Goal: Task Accomplishment & Management: Manage account settings

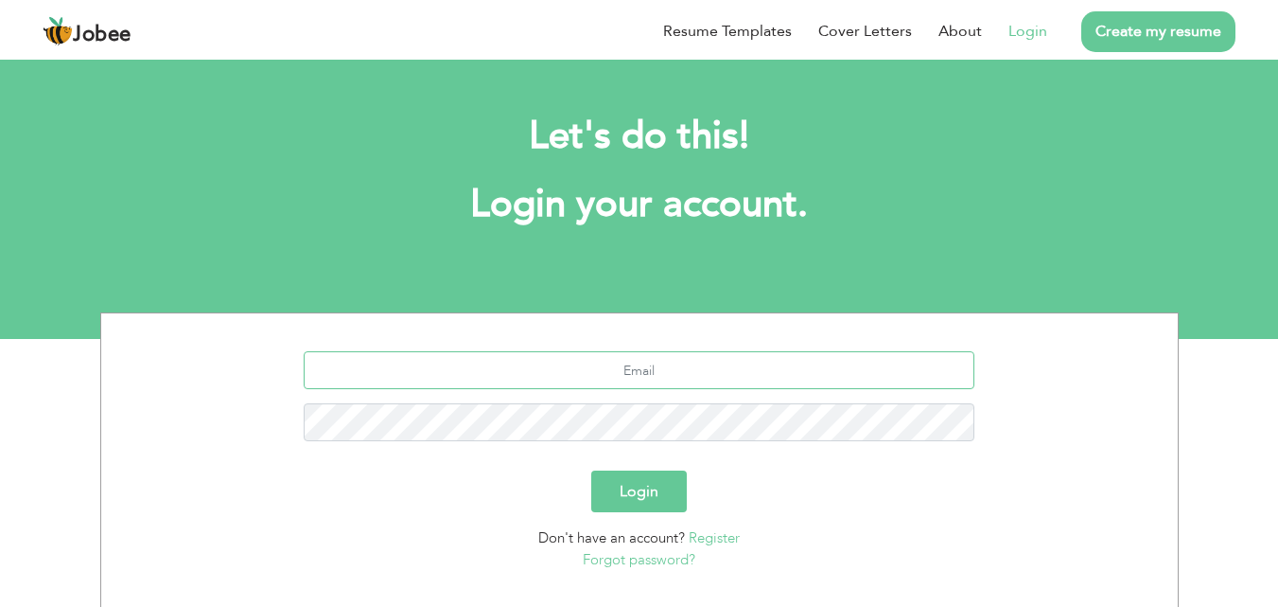
click at [645, 364] on input "text" at bounding box center [639, 370] width 671 height 38
type input "mm.aleem@outlook.com"
click at [591, 470] on button "Login" at bounding box center [639, 491] width 96 height 42
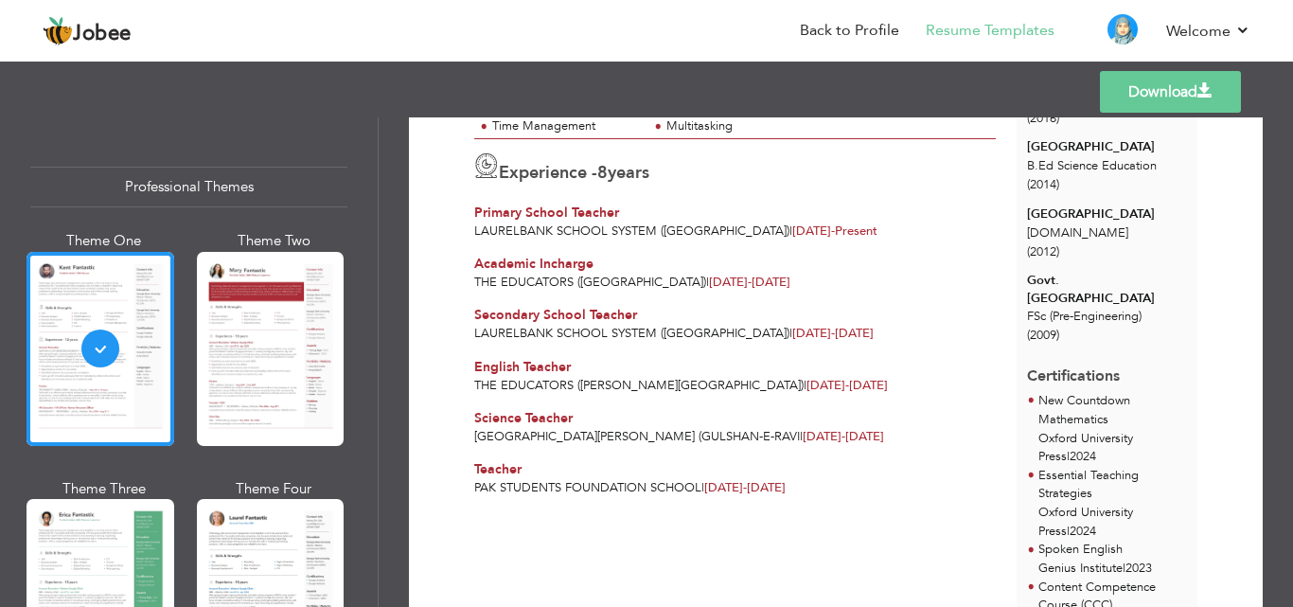
scroll to position [276, 0]
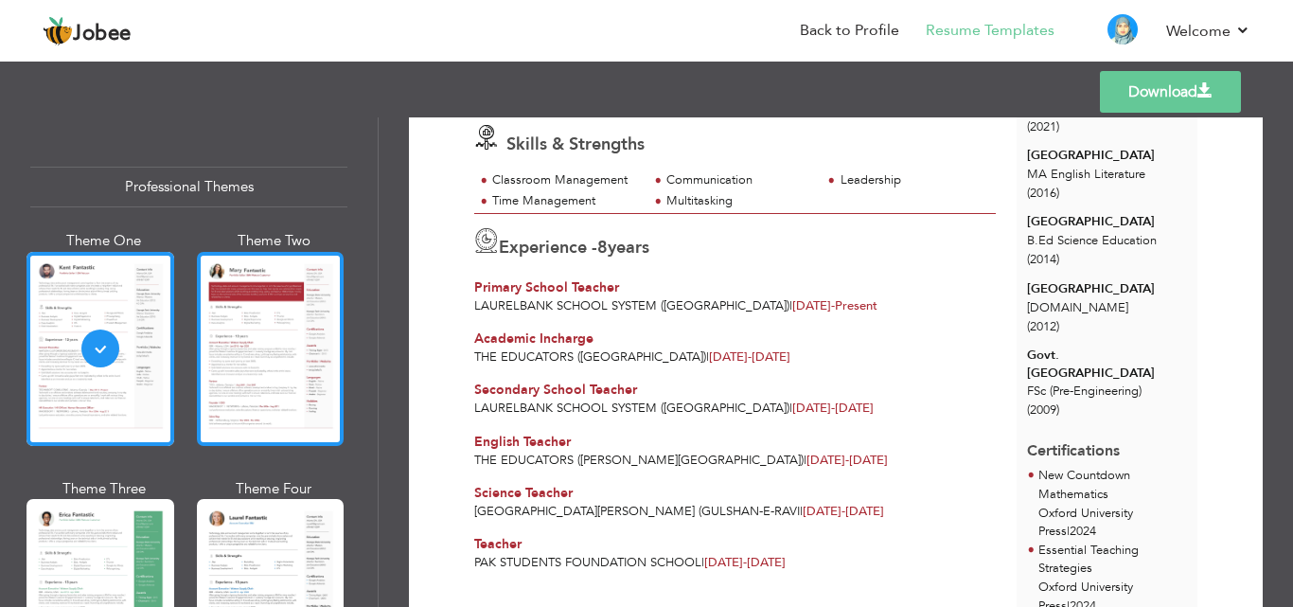
click at [304, 335] on div at bounding box center [271, 349] width 148 height 194
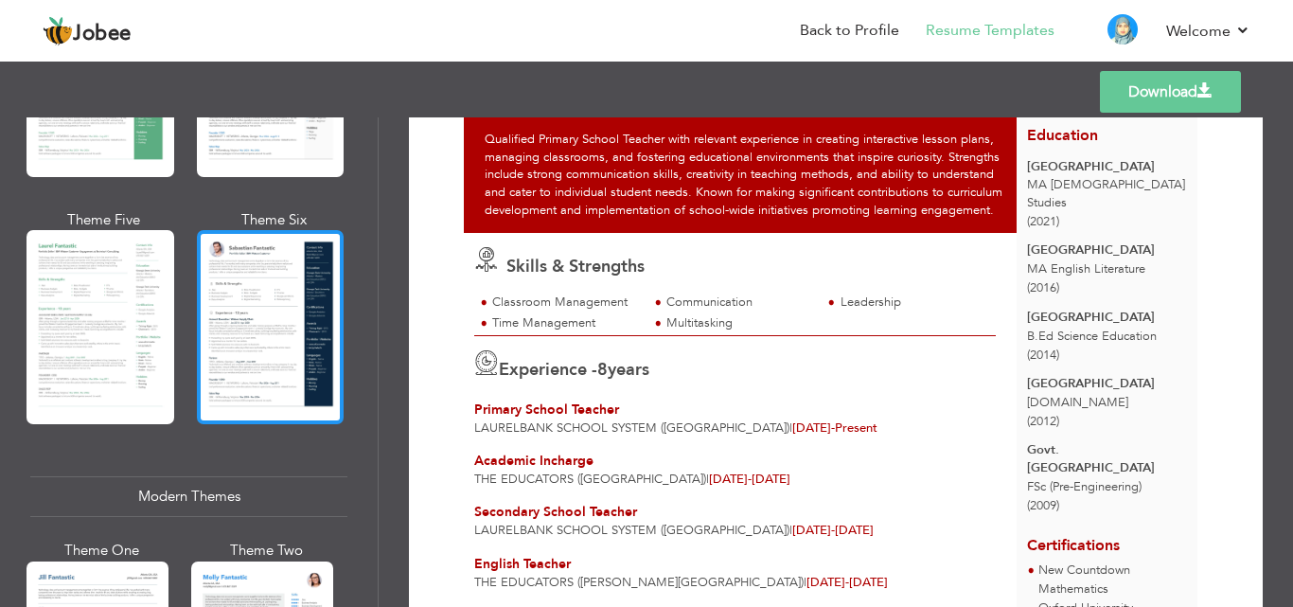
scroll to position [568, 0]
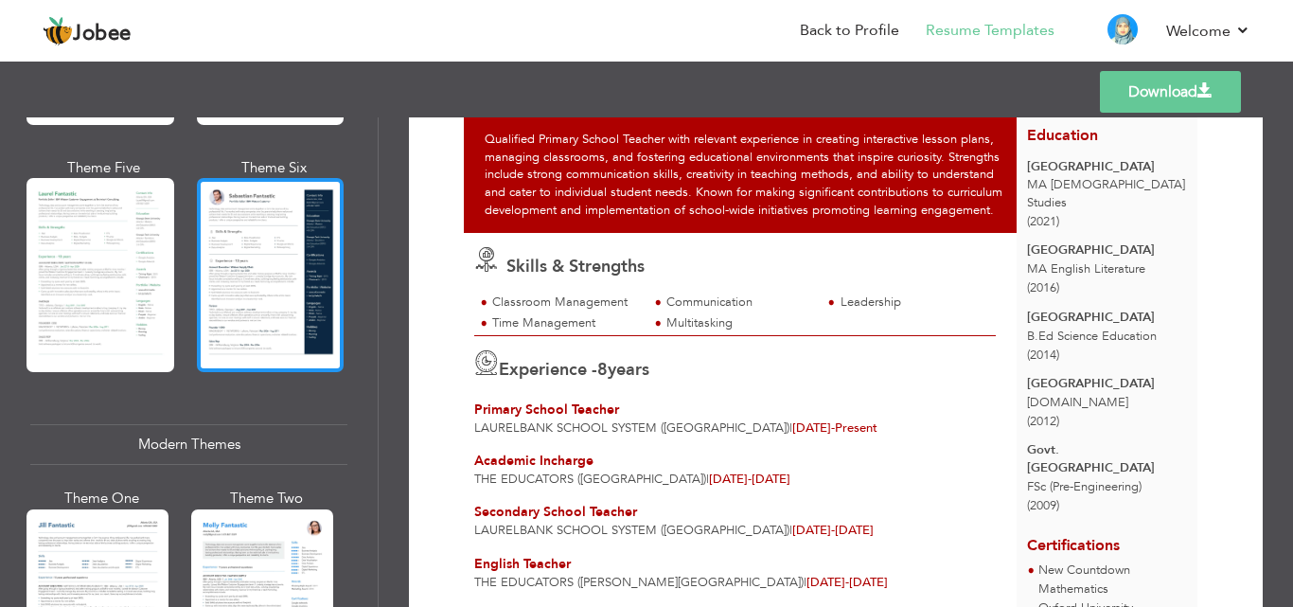
click at [250, 272] on div at bounding box center [271, 275] width 148 height 194
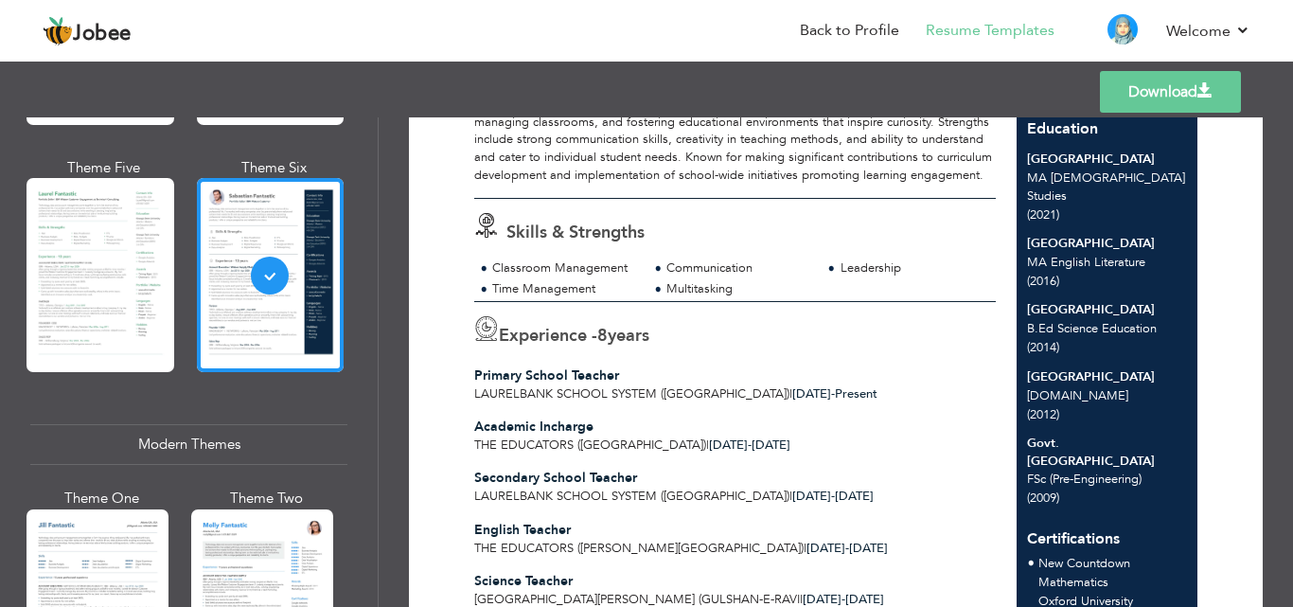
scroll to position [182, 0]
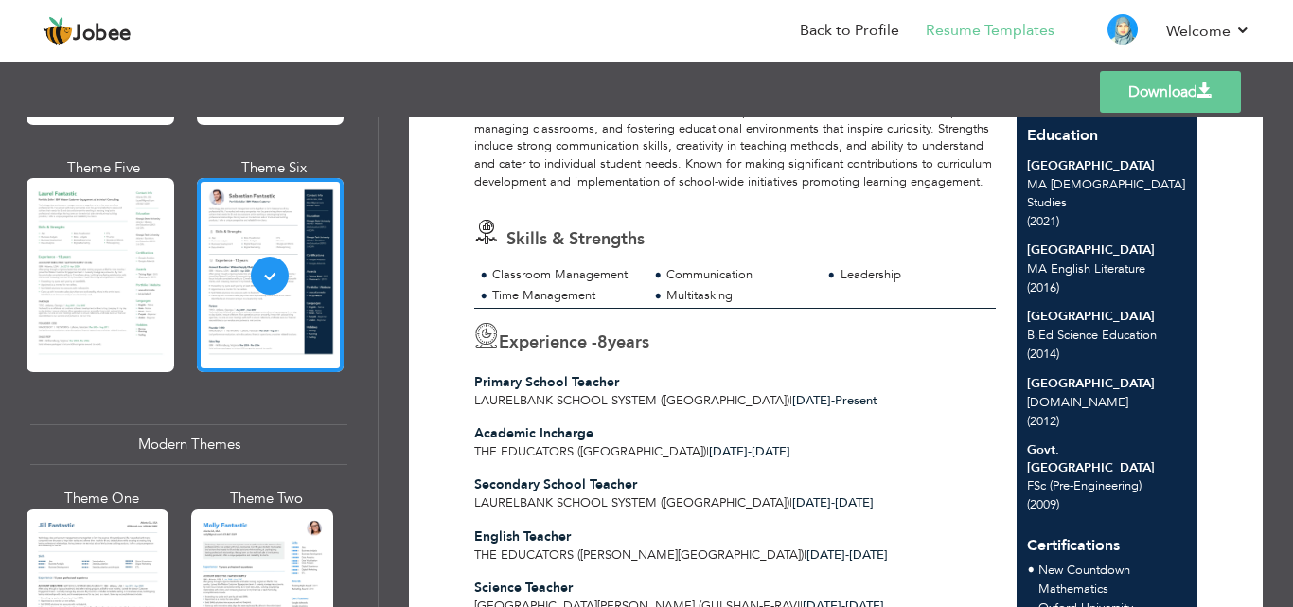
click at [1179, 92] on link "Download" at bounding box center [1170, 92] width 141 height 42
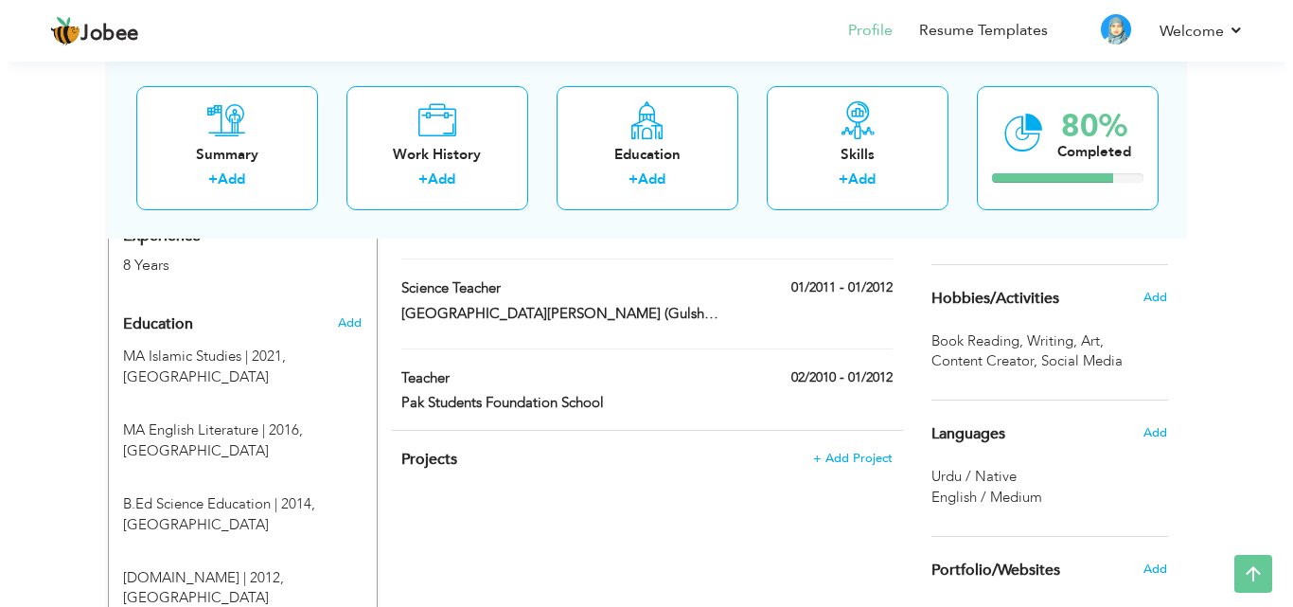
scroll to position [628, 0]
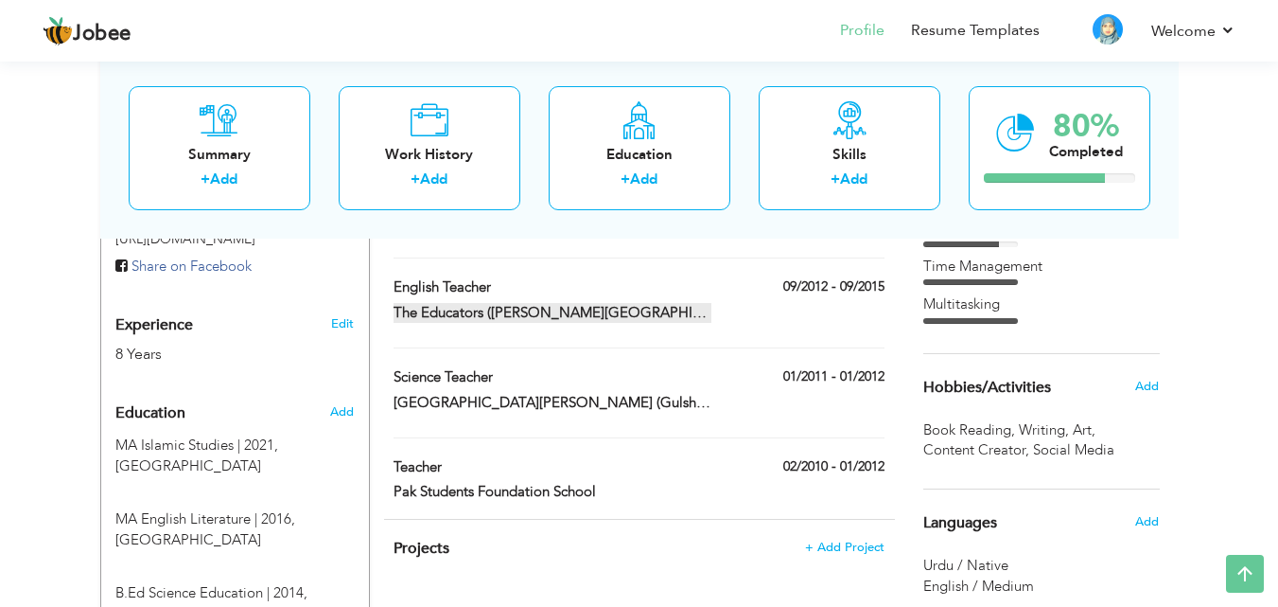
click at [628, 308] on label "The Educators (Ravi Raod Campus)" at bounding box center [553, 313] width 318 height 20
type input "English Teacher"
type input "The Educators (Ravi Raod Campus)"
type input "09/2012"
type input "09/2015"
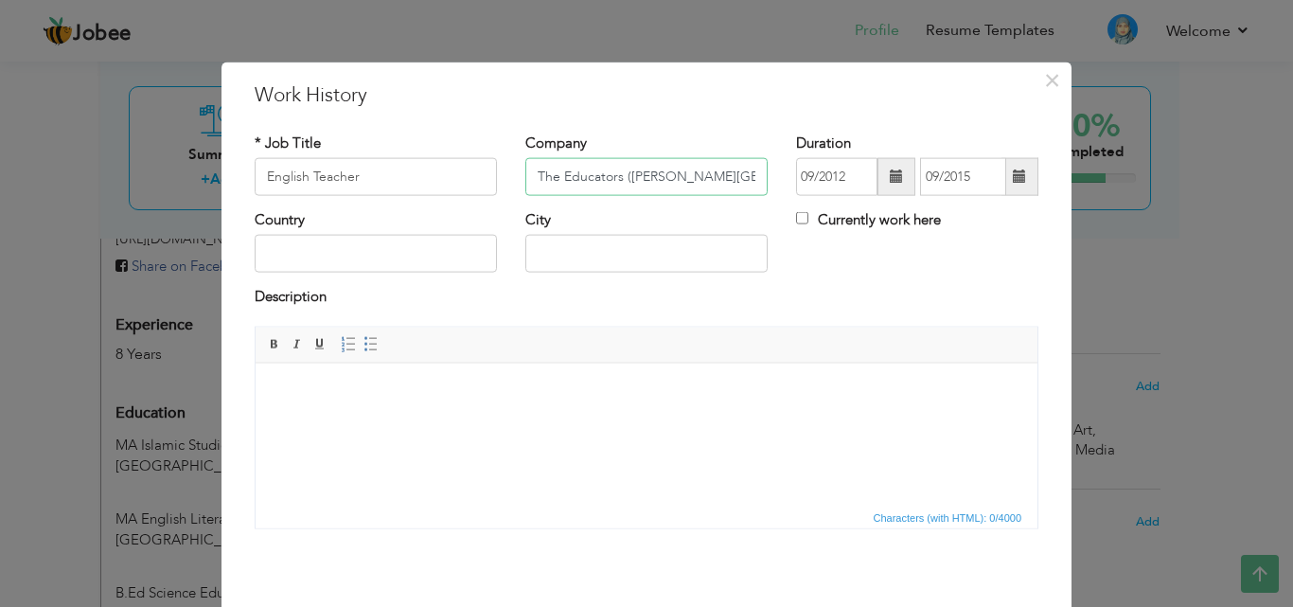
click at [655, 178] on input "The Educators (Ravi Raod Campus)" at bounding box center [646, 177] width 242 height 38
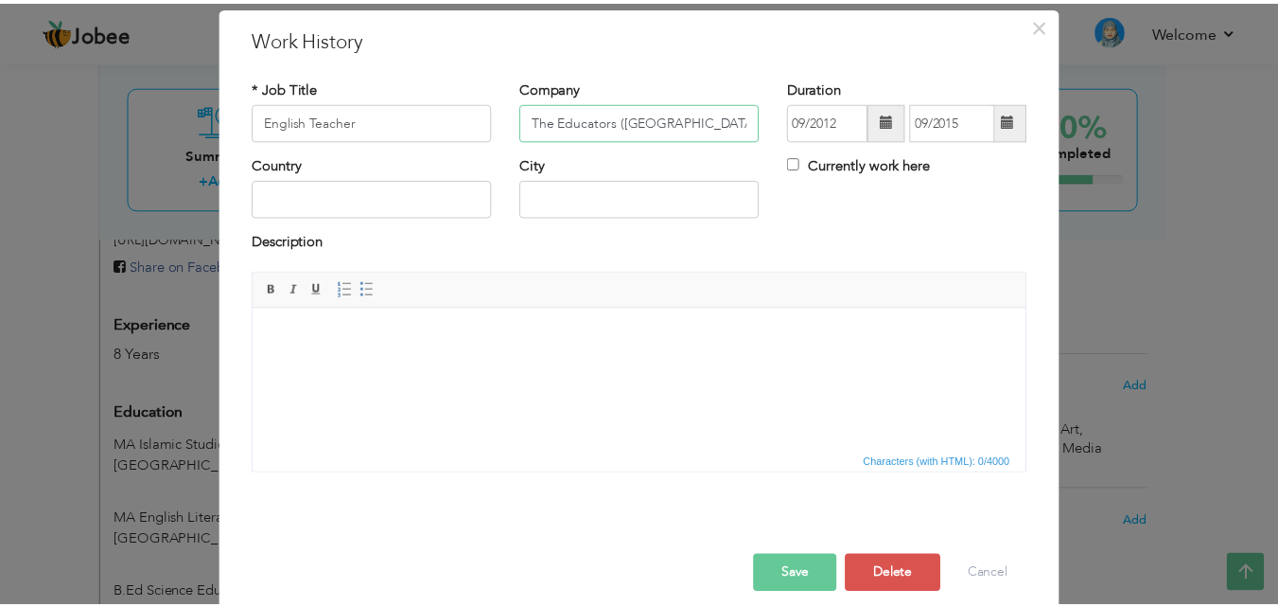
scroll to position [75, 0]
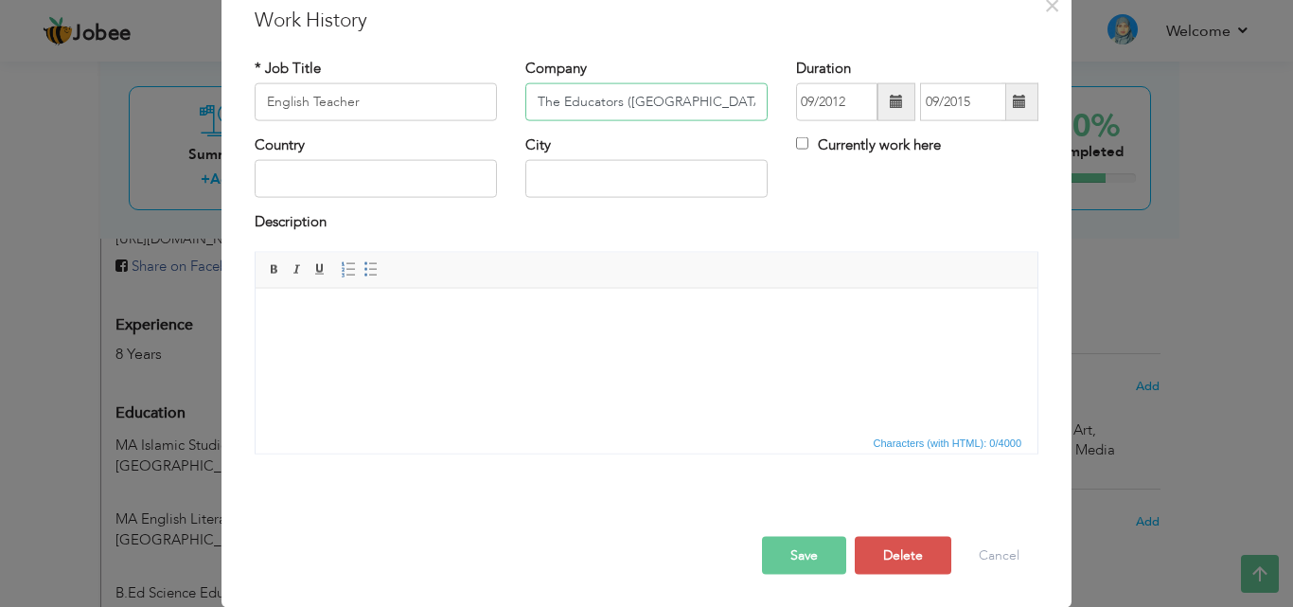
type input "The Educators ([GEOGRAPHIC_DATA])"
click at [810, 558] on button "Save" at bounding box center [804, 555] width 84 height 38
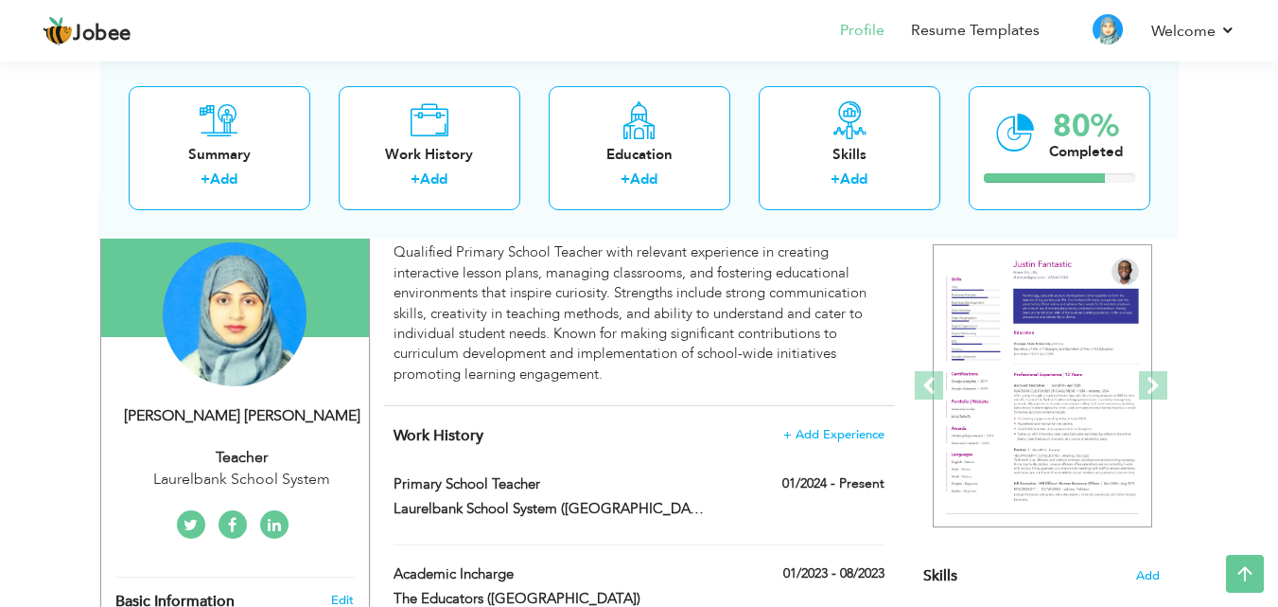
scroll to position [0, 0]
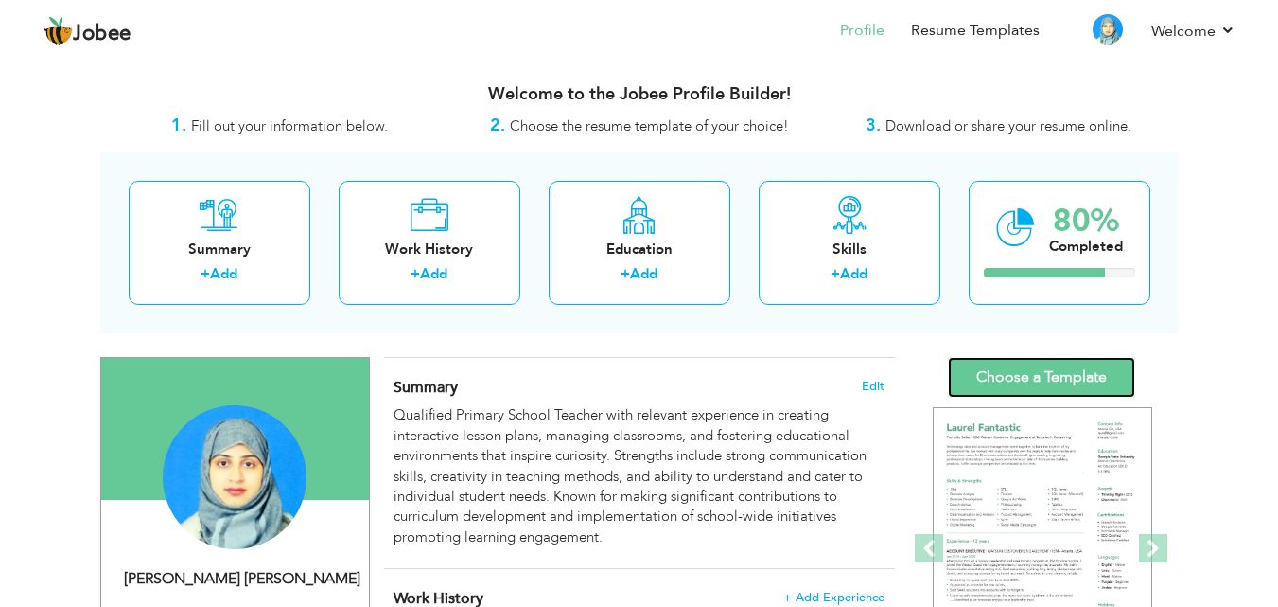
click at [1048, 378] on link "Choose a Template" at bounding box center [1041, 377] width 187 height 41
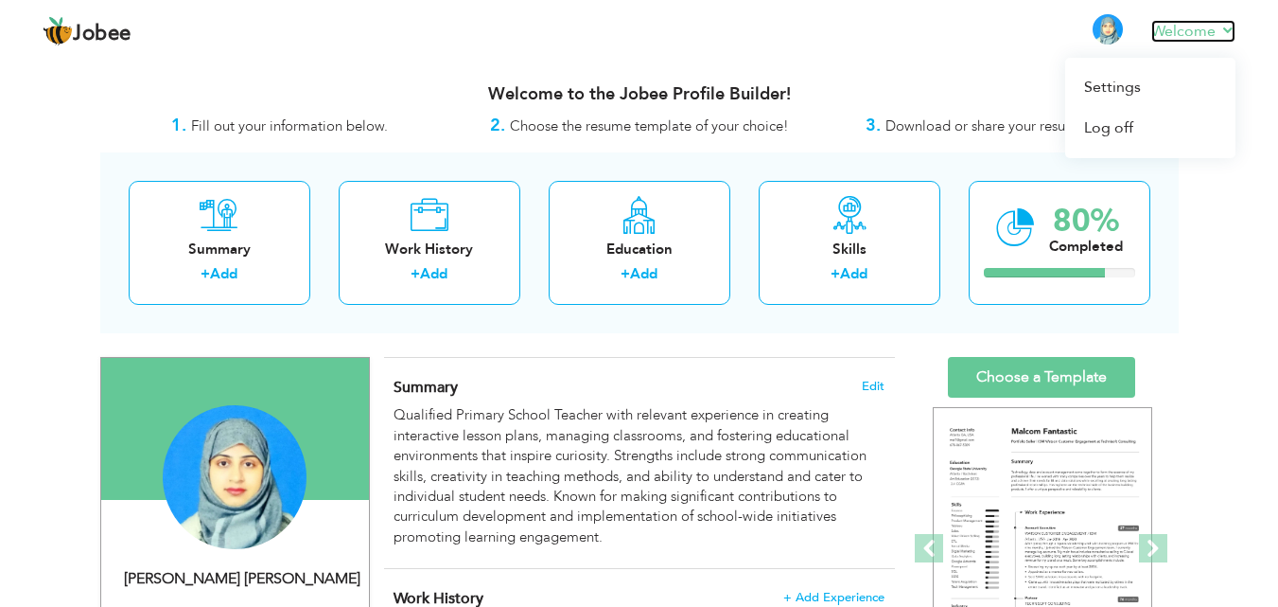
click at [1188, 26] on link "Welcome" at bounding box center [1194, 31] width 84 height 23
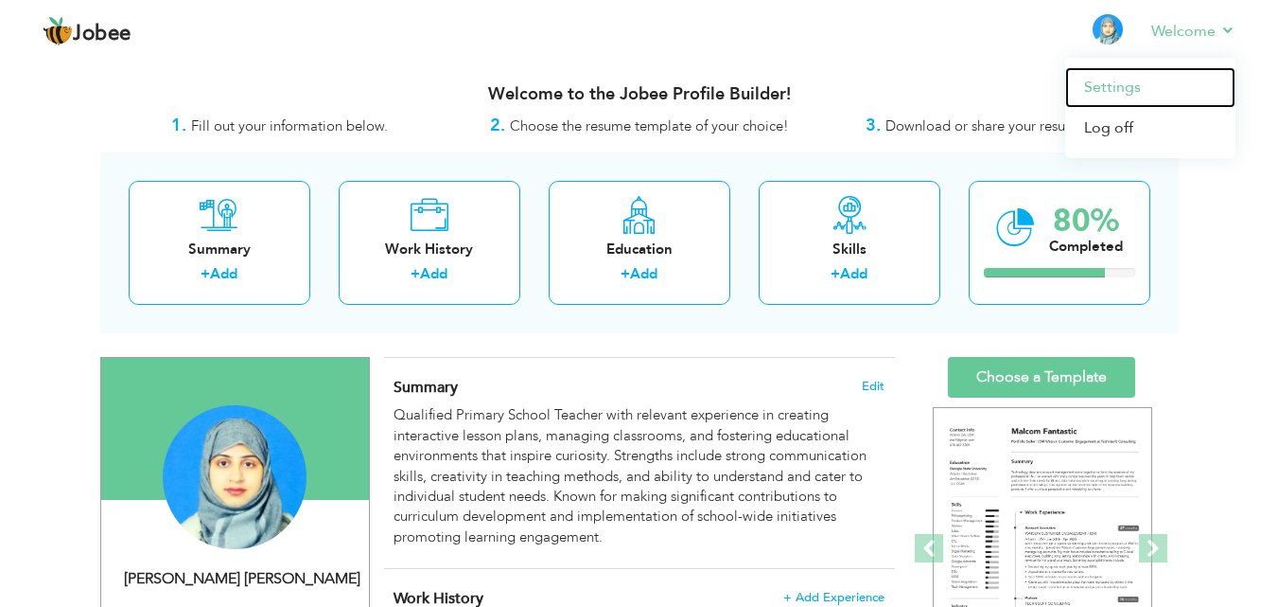
click at [1119, 88] on link "Settings" at bounding box center [1150, 87] width 170 height 41
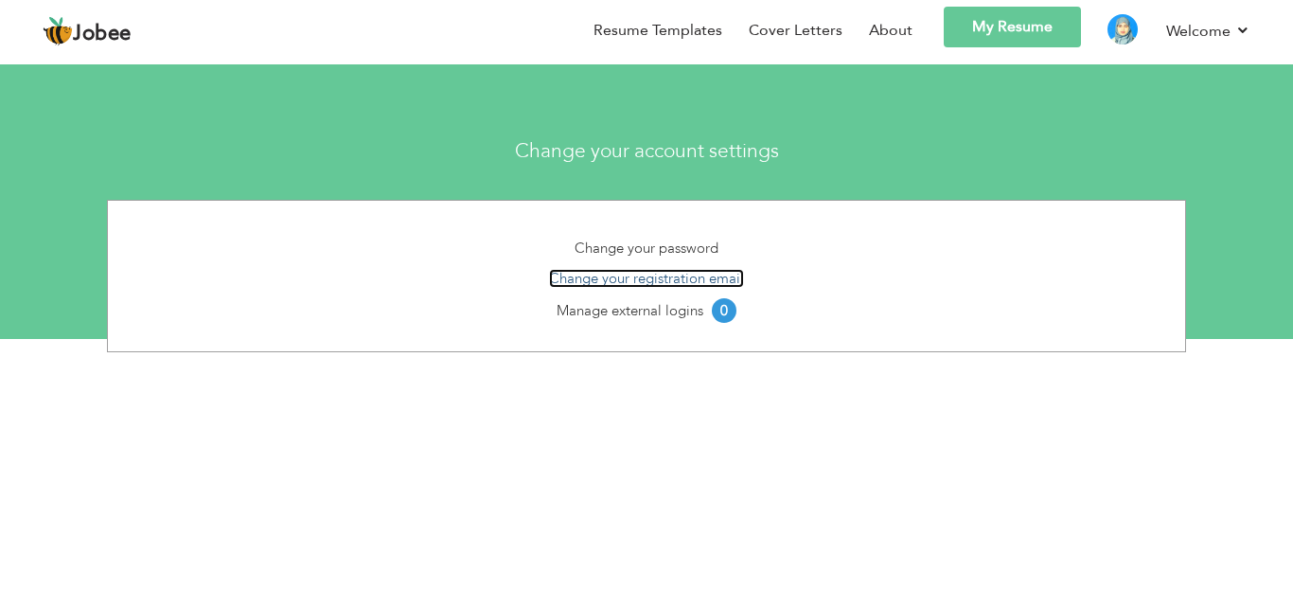
click at [640, 282] on link "Change your registration email" at bounding box center [646, 278] width 195 height 19
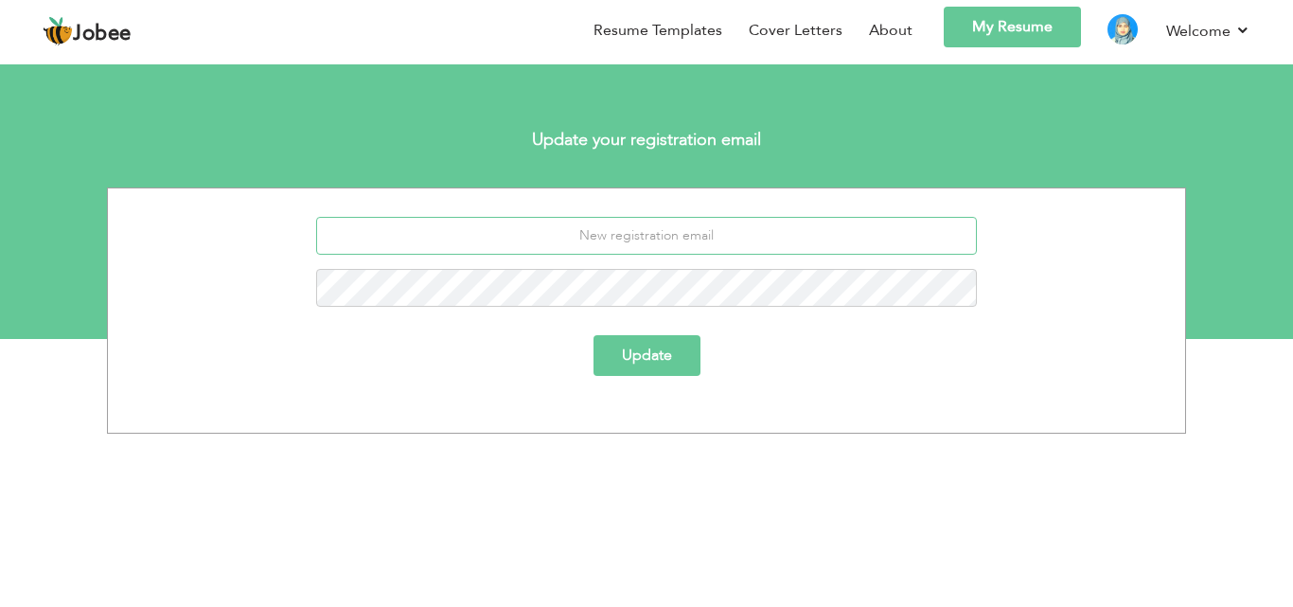
click at [737, 235] on input "email" at bounding box center [646, 236] width 661 height 38
type input "[EMAIL_ADDRESS][DOMAIN_NAME]"
click at [629, 361] on button "Update" at bounding box center [646, 355] width 107 height 41
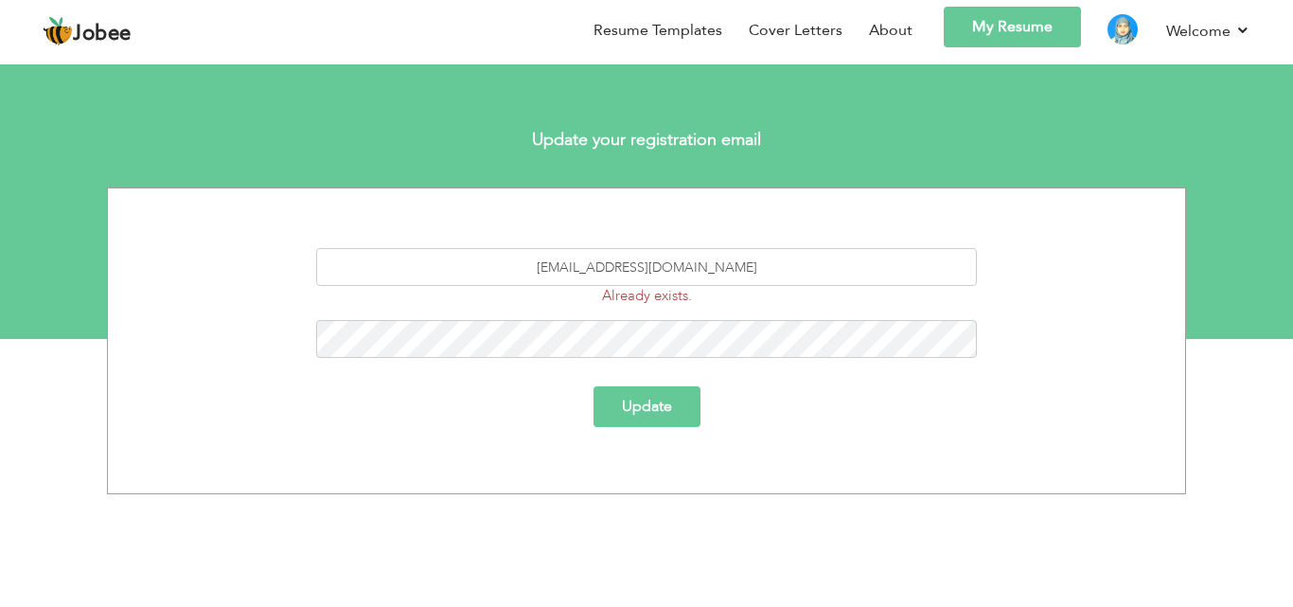
click at [639, 406] on button "Update" at bounding box center [646, 406] width 107 height 41
click at [660, 414] on button "Update" at bounding box center [646, 406] width 107 height 41
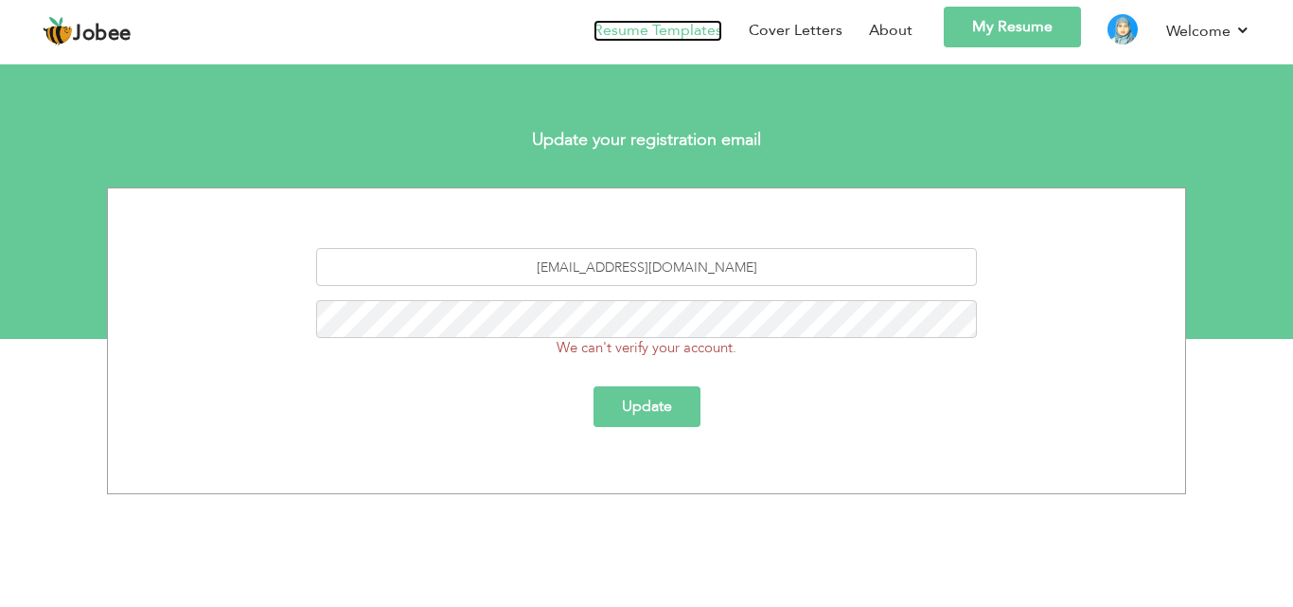
click at [635, 32] on link "Resume Templates" at bounding box center [657, 31] width 129 height 22
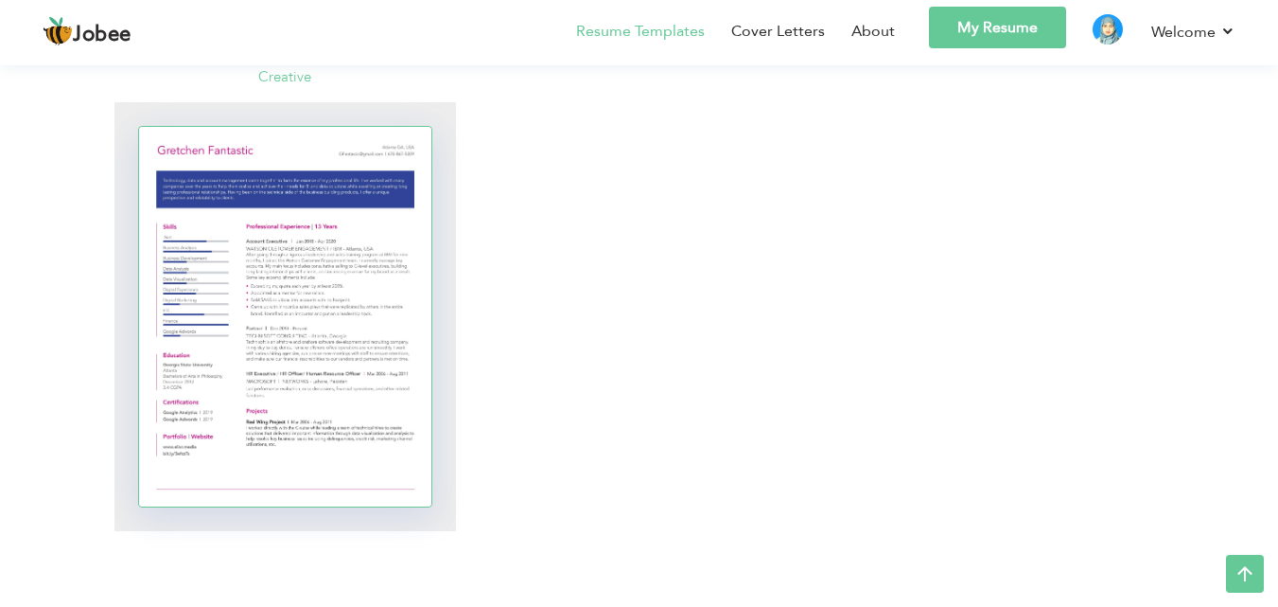
scroll to position [4069, 0]
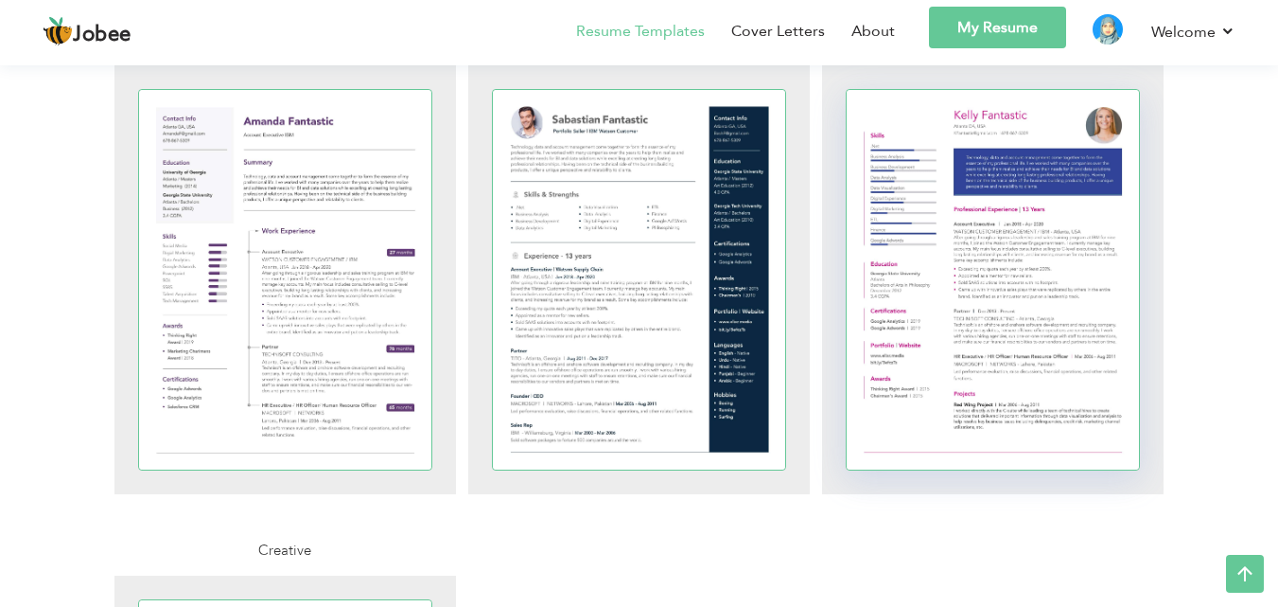
click at [983, 254] on div at bounding box center [993, 279] width 293 height 379
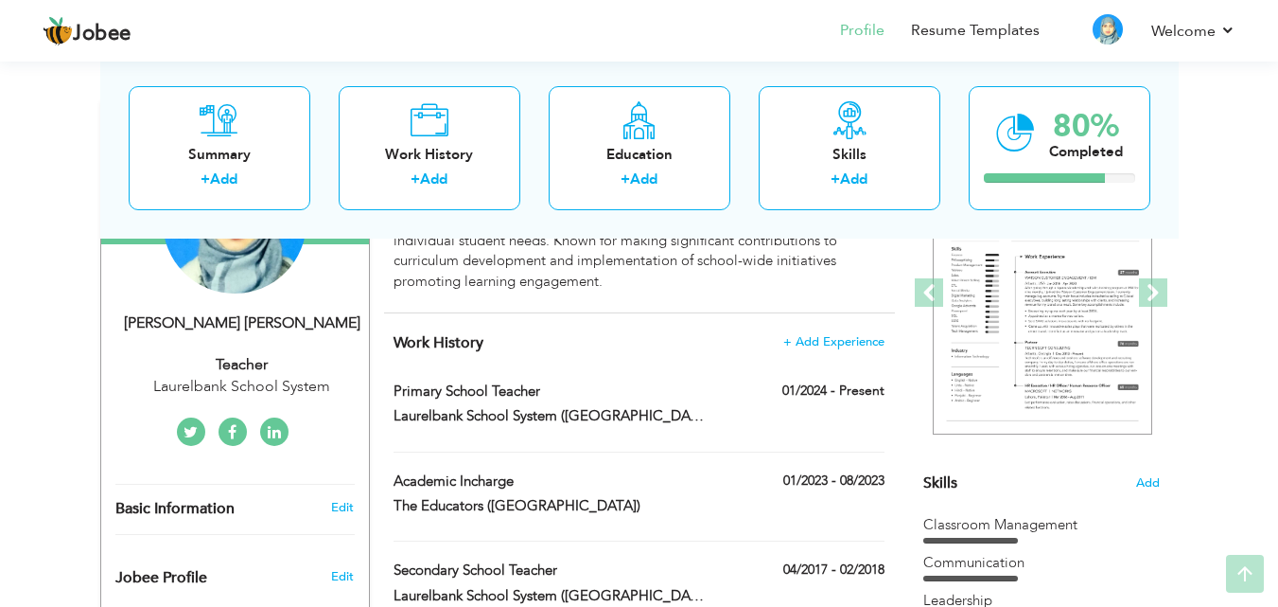
scroll to position [284, 0]
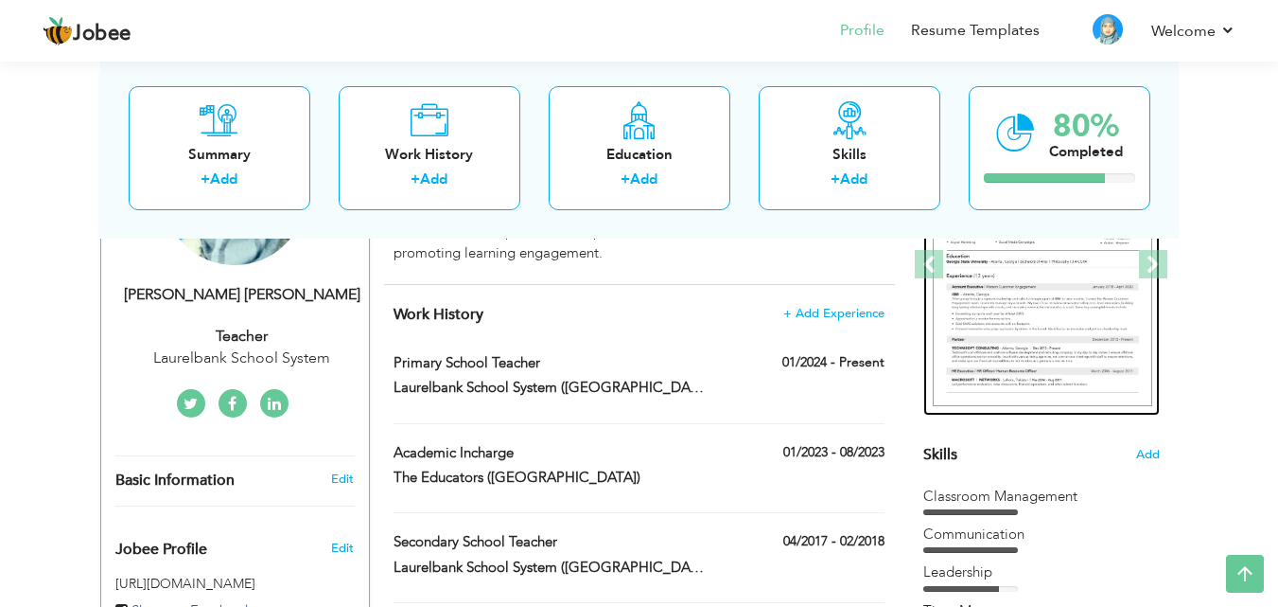
click at [1022, 327] on img at bounding box center [1043, 265] width 220 height 284
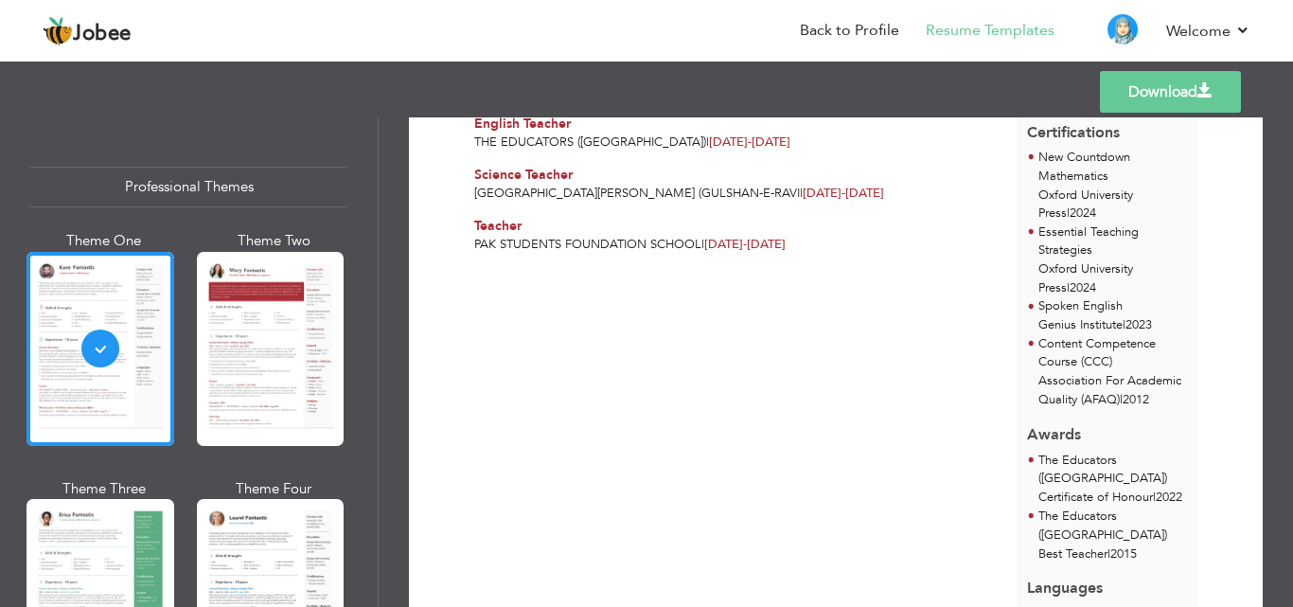
scroll to position [844, 0]
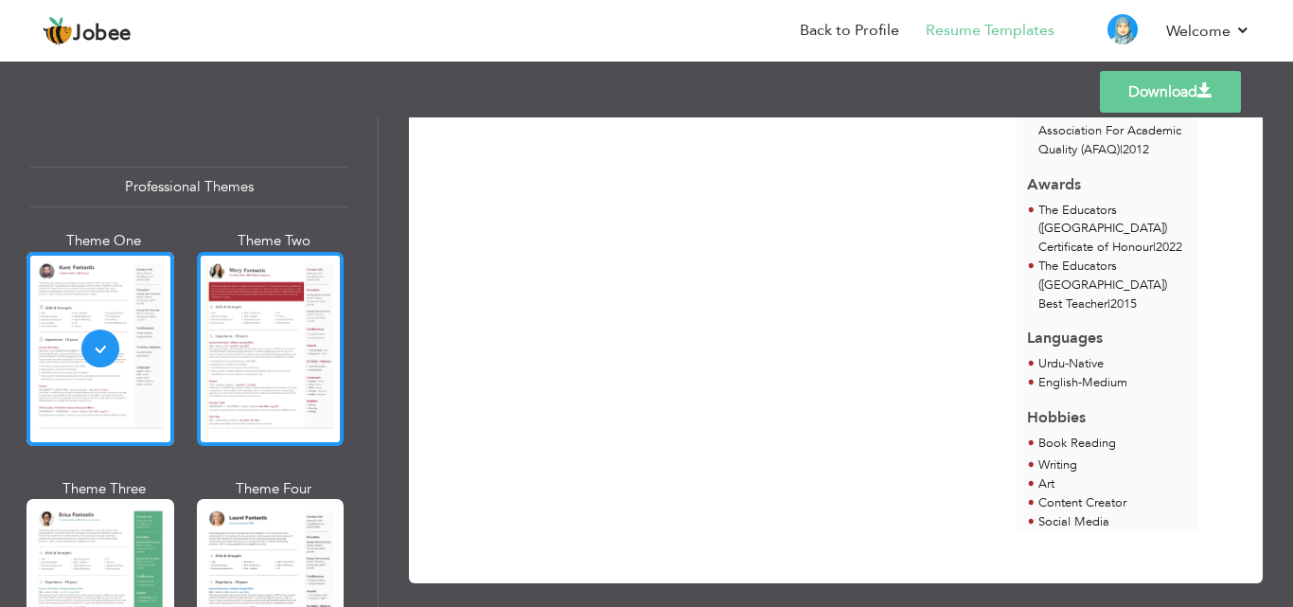
click at [235, 331] on div at bounding box center [271, 349] width 148 height 194
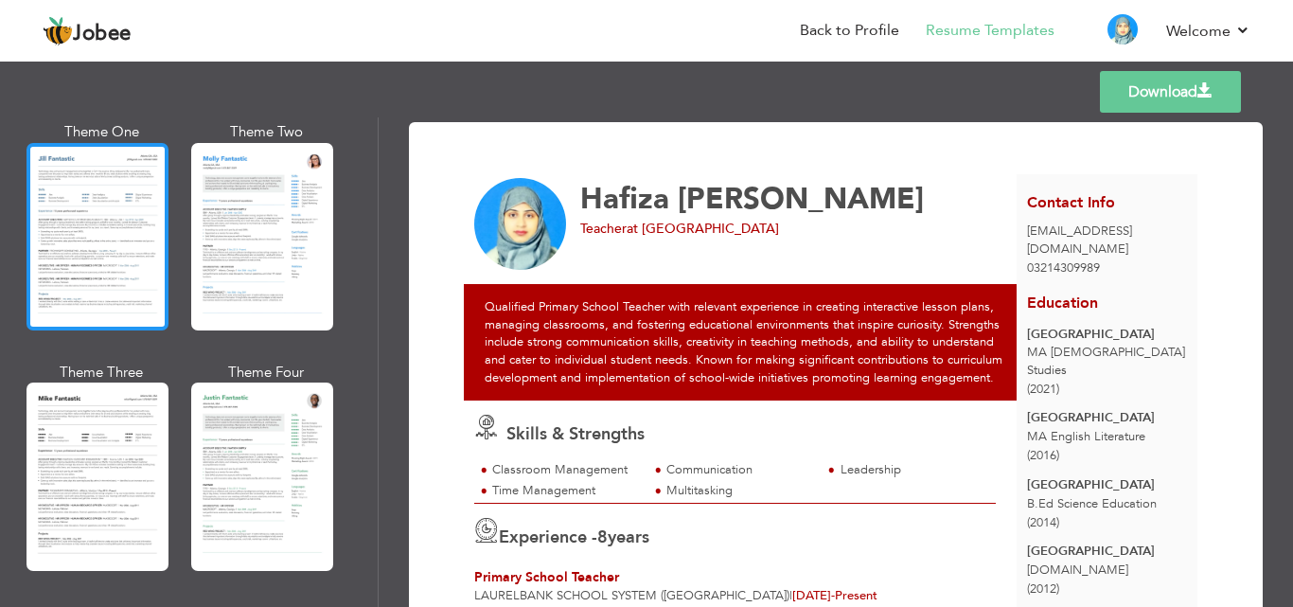
scroll to position [946, 0]
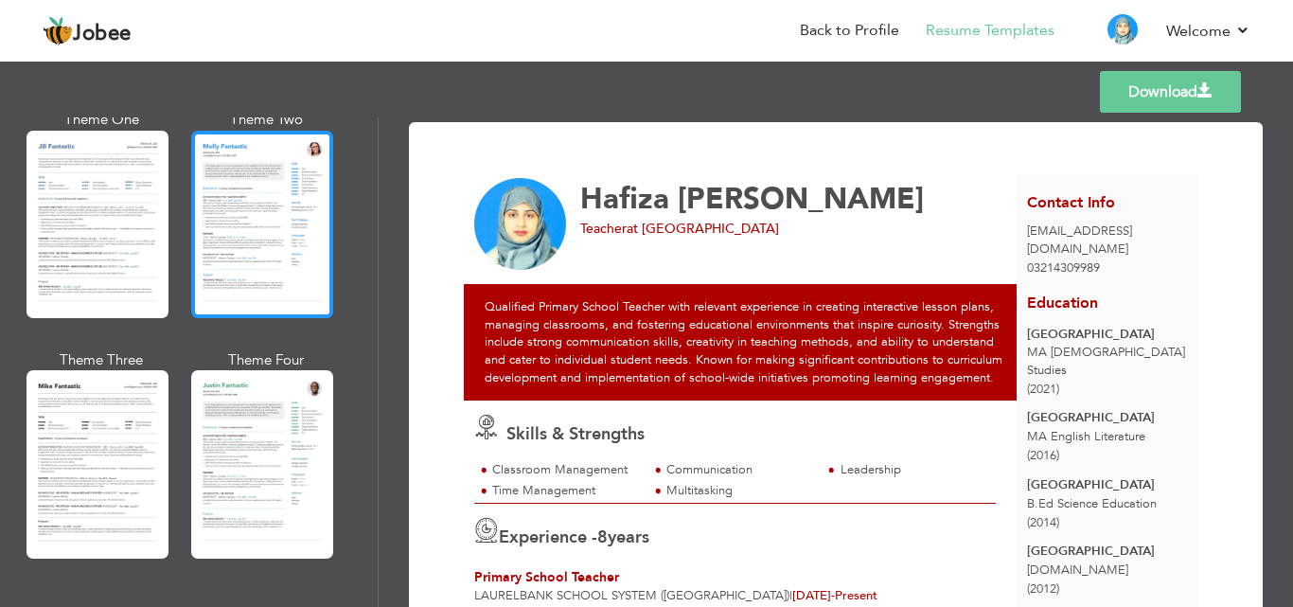
click at [260, 245] on div at bounding box center [262, 224] width 142 height 187
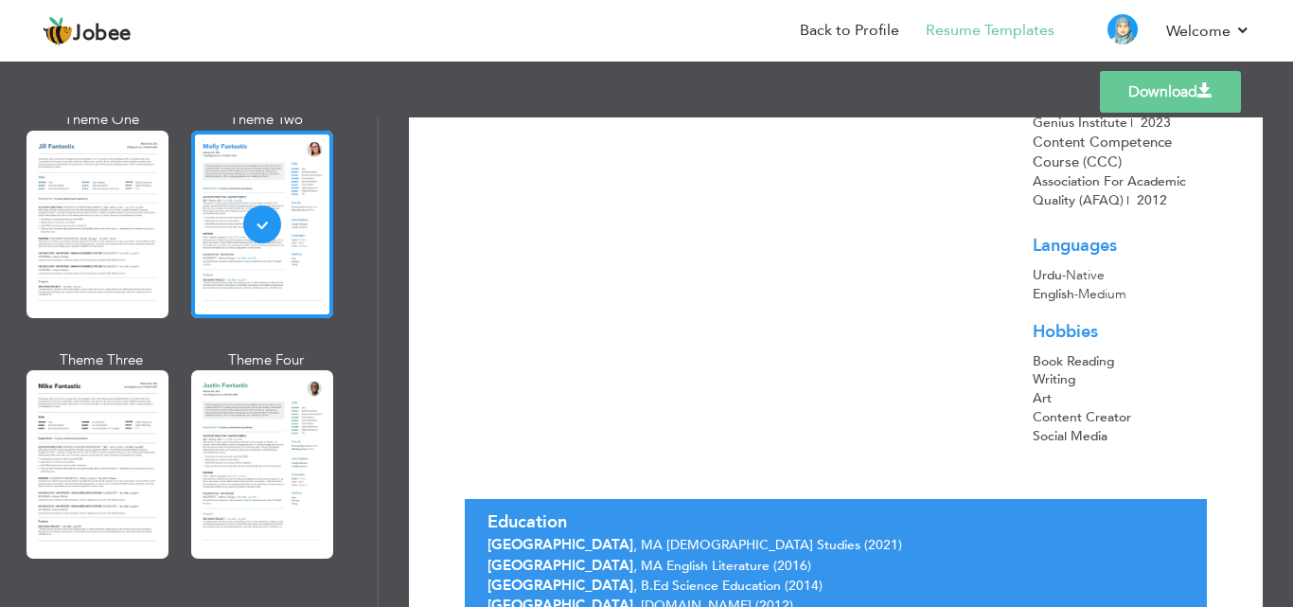
scroll to position [877, 0]
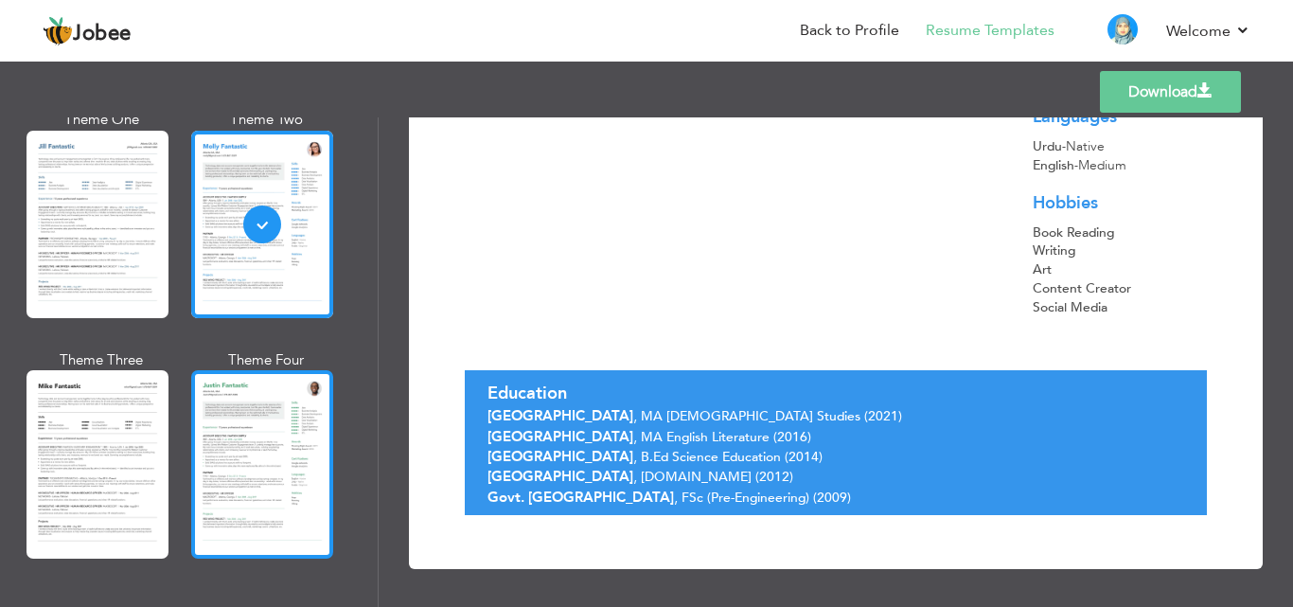
click at [248, 454] on div at bounding box center [262, 463] width 142 height 187
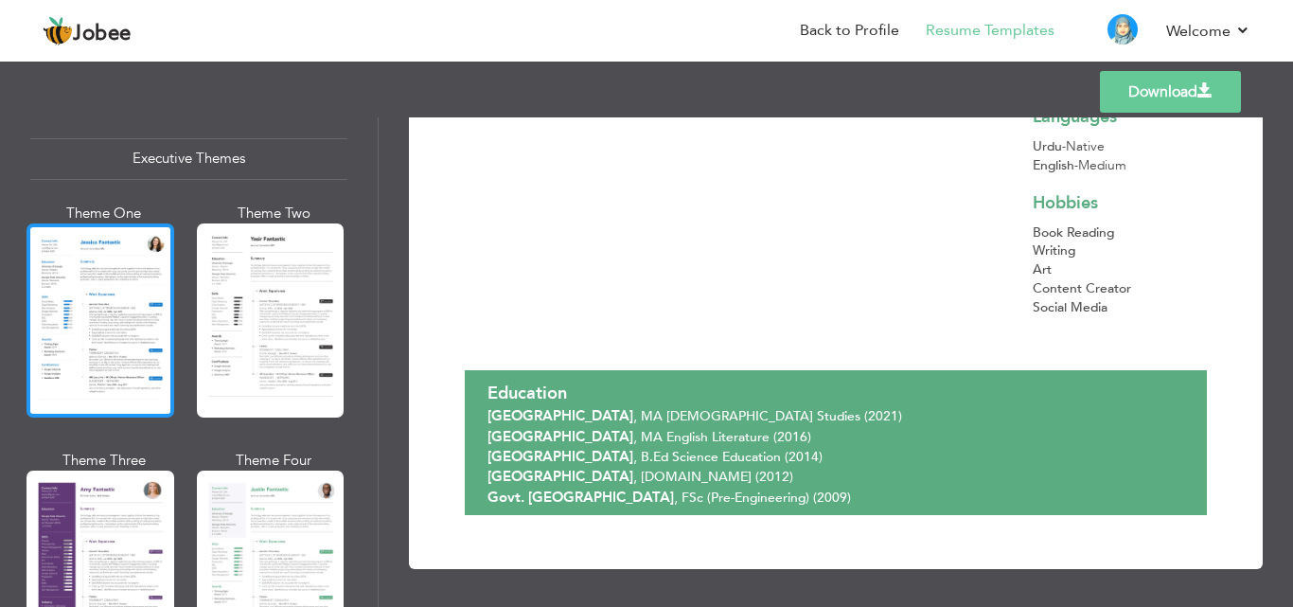
scroll to position [1419, 0]
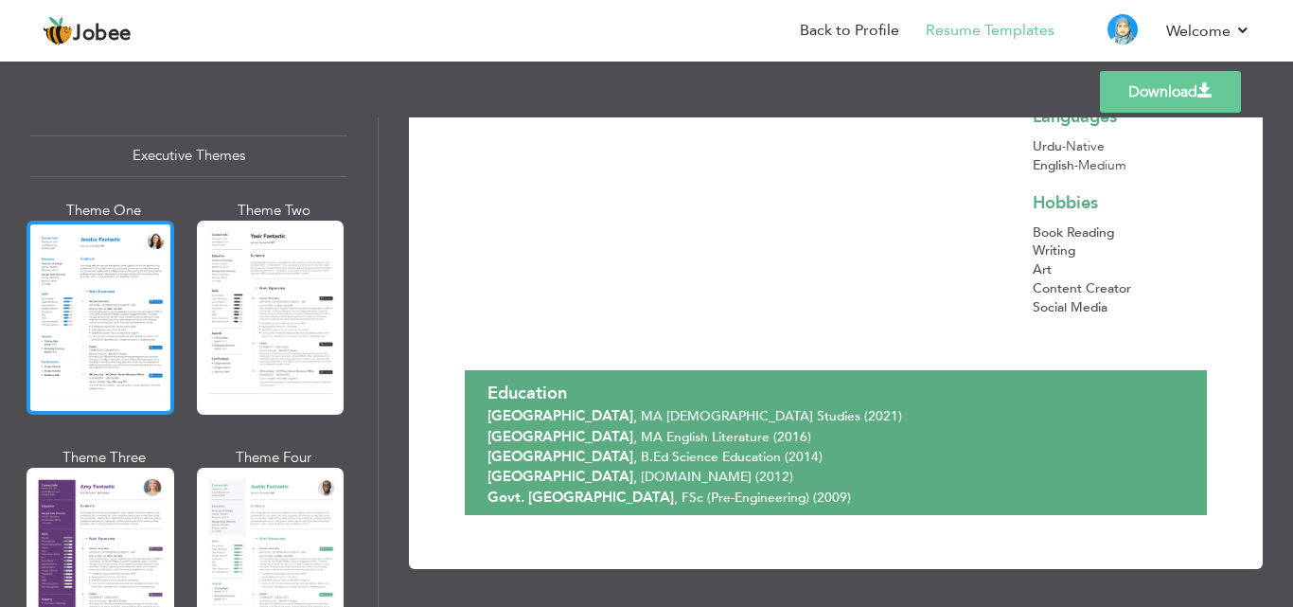
click at [107, 306] on div at bounding box center [100, 317] width 148 height 194
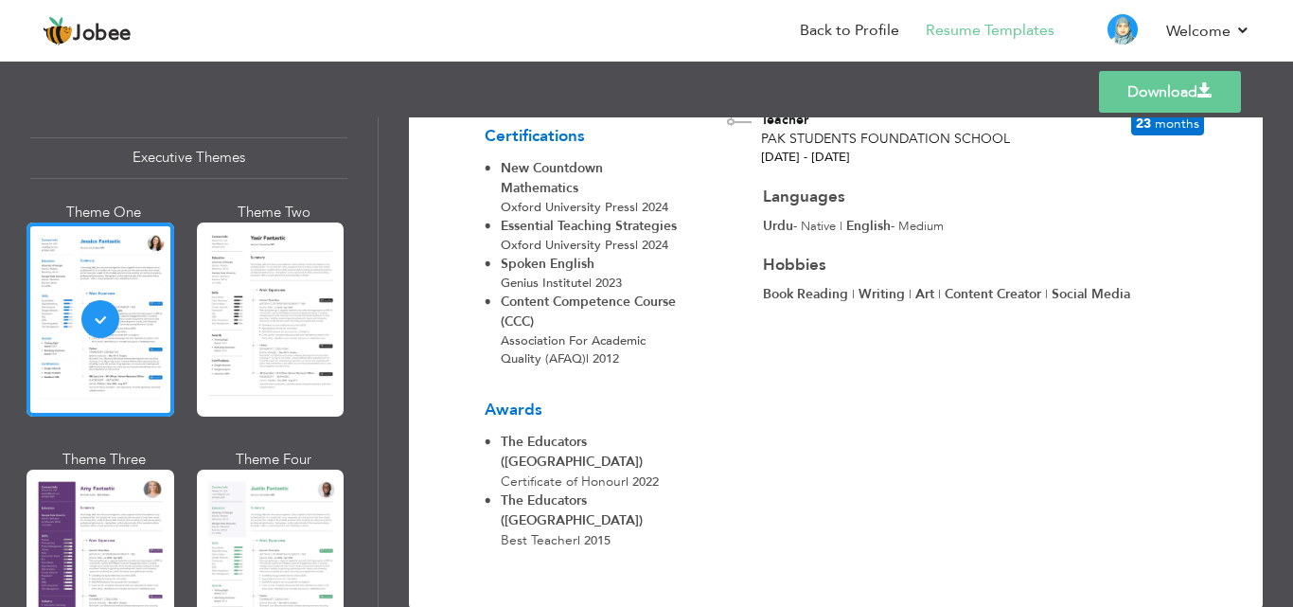
scroll to position [808, 0]
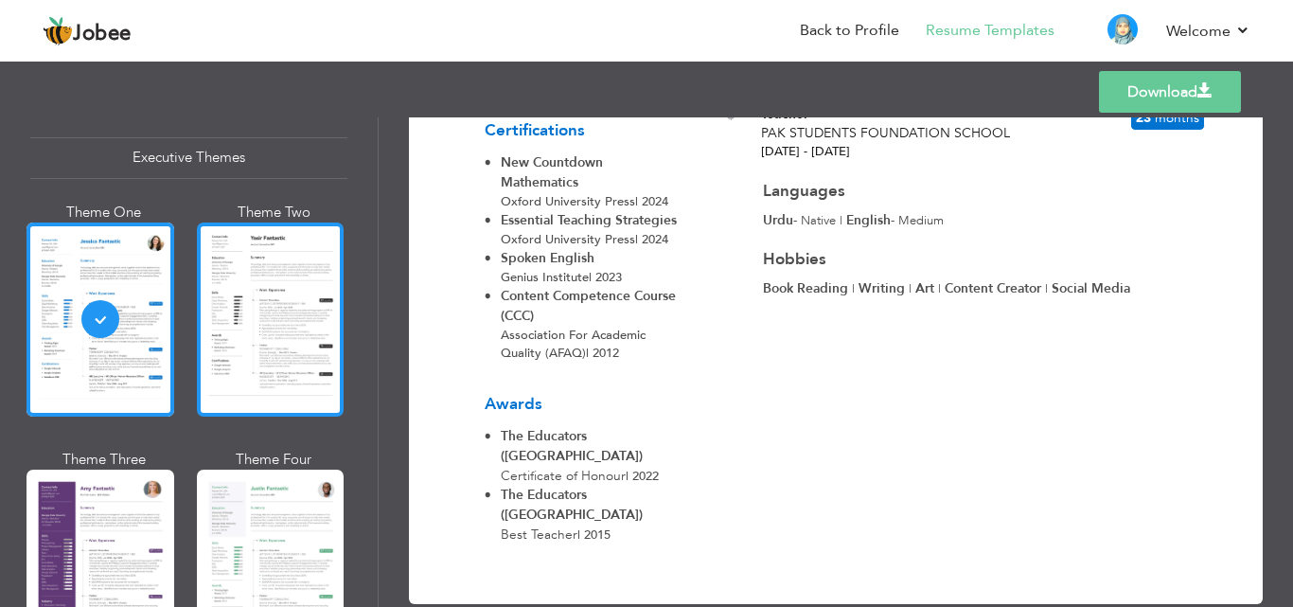
click at [256, 350] on div at bounding box center [271, 319] width 148 height 194
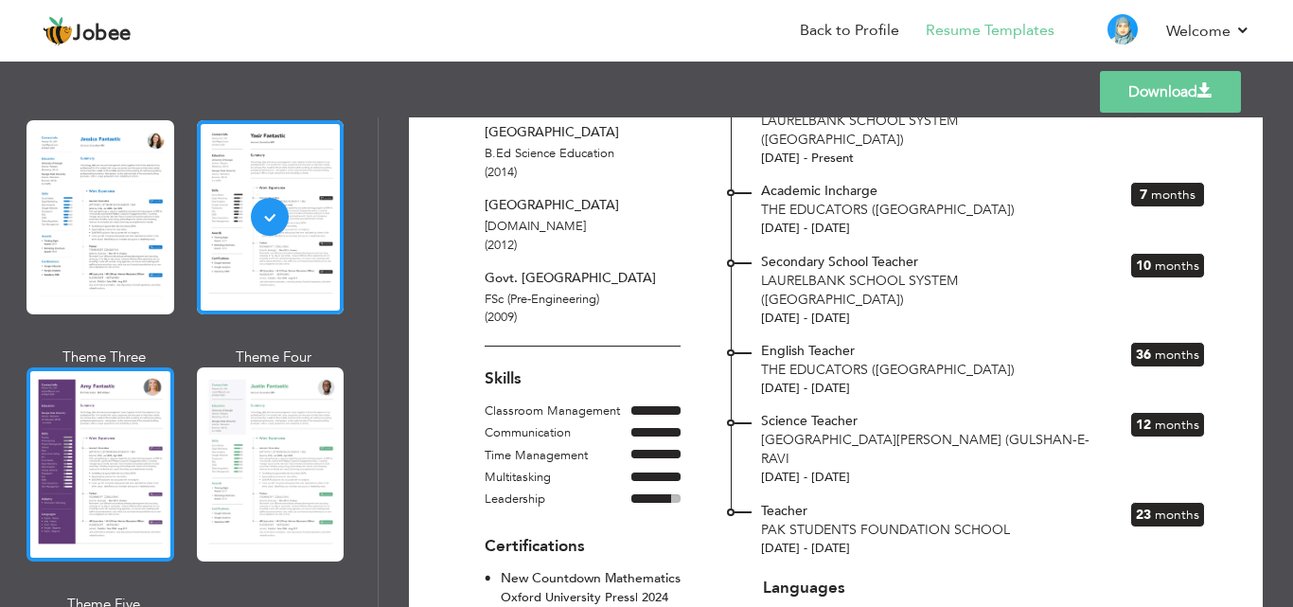
scroll to position [1609, 0]
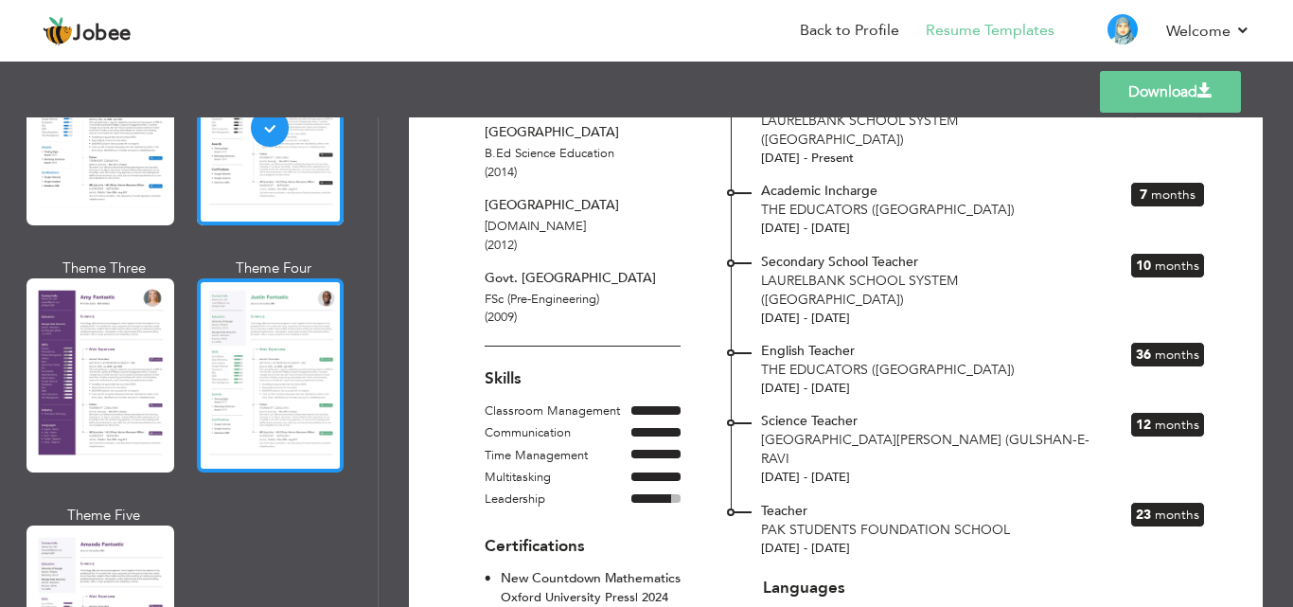
click at [266, 327] on div at bounding box center [271, 375] width 148 height 194
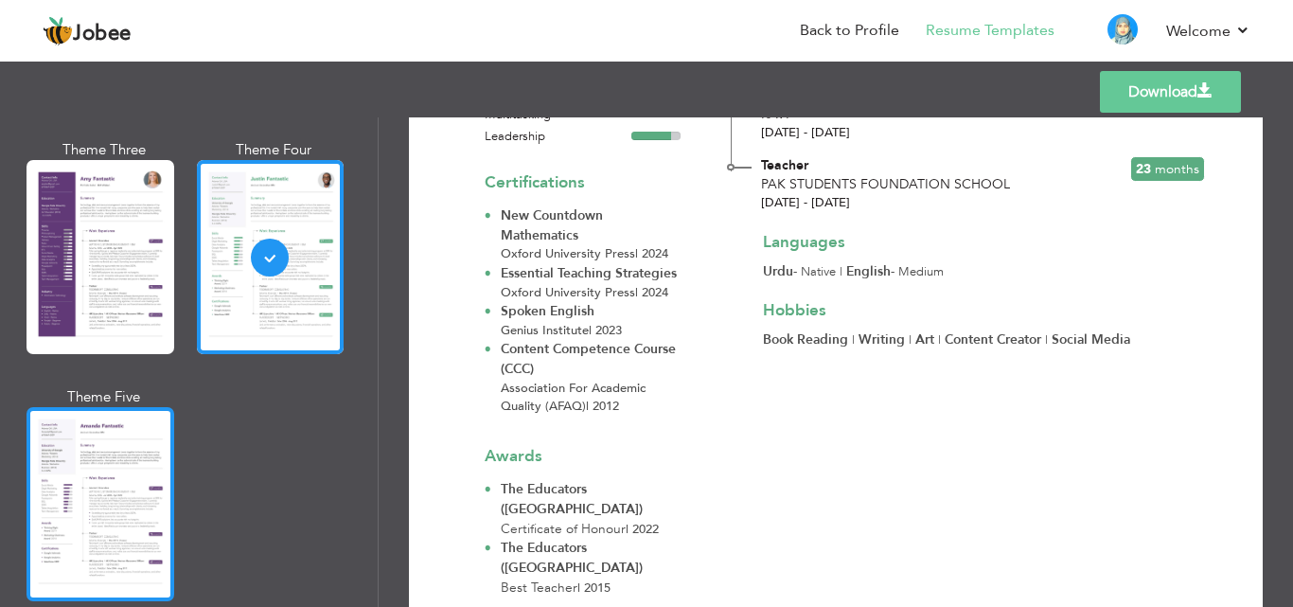
scroll to position [1798, 0]
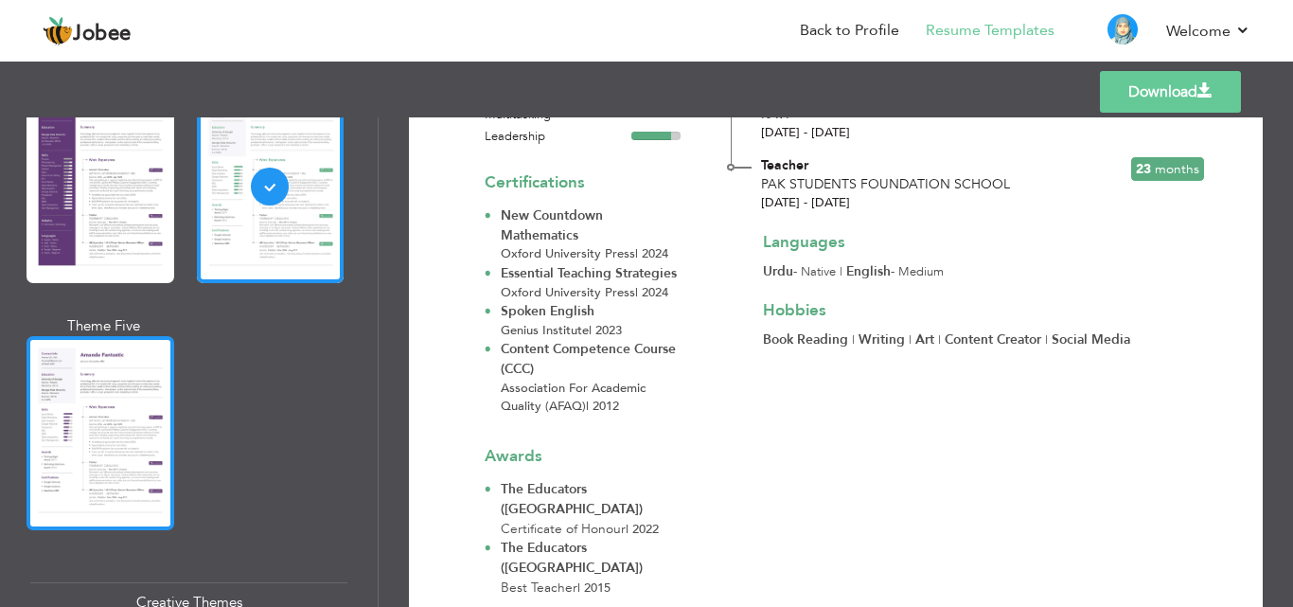
click at [111, 420] on div at bounding box center [100, 433] width 148 height 194
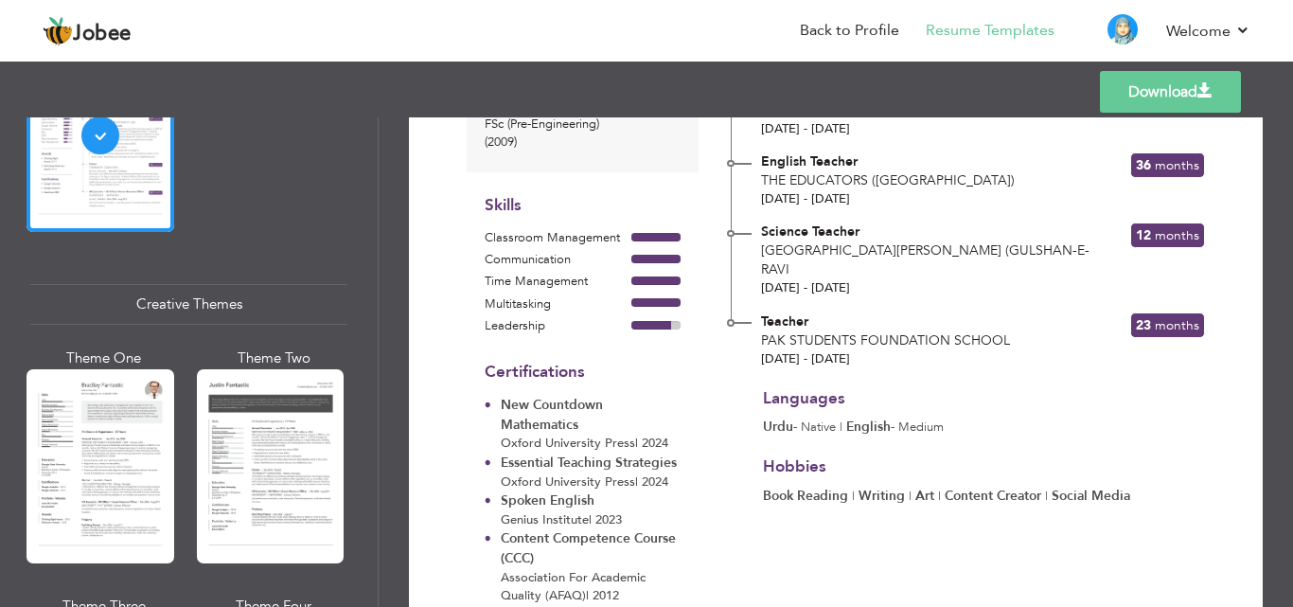
scroll to position [2271, 0]
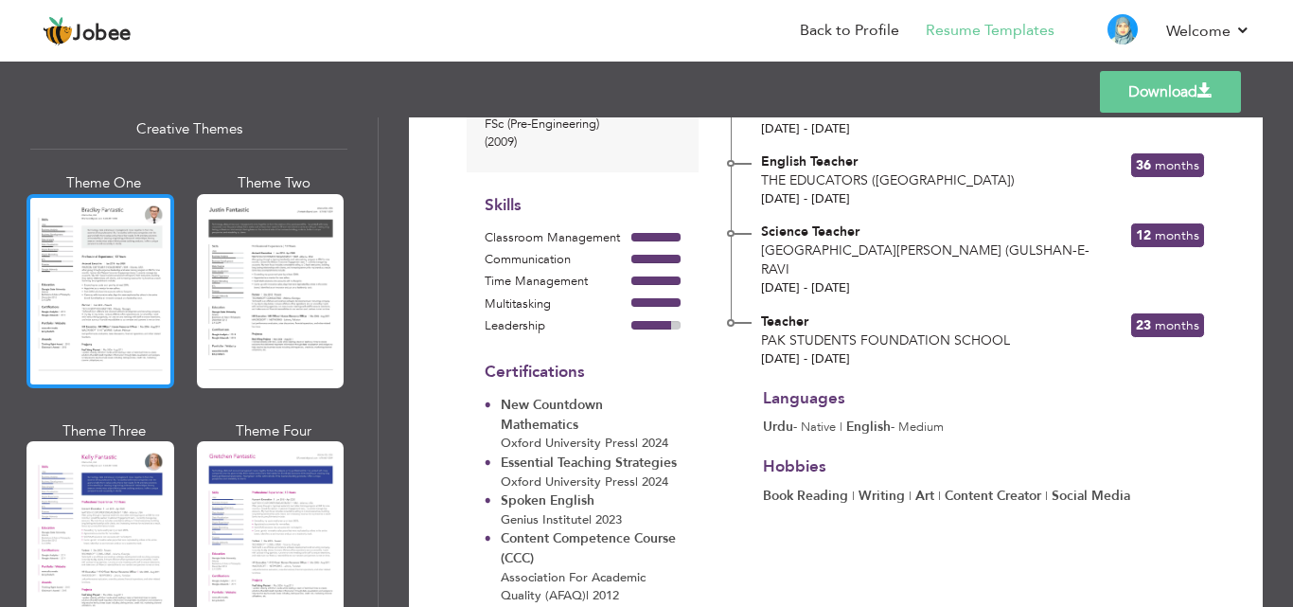
click at [91, 266] on div at bounding box center [100, 291] width 148 height 194
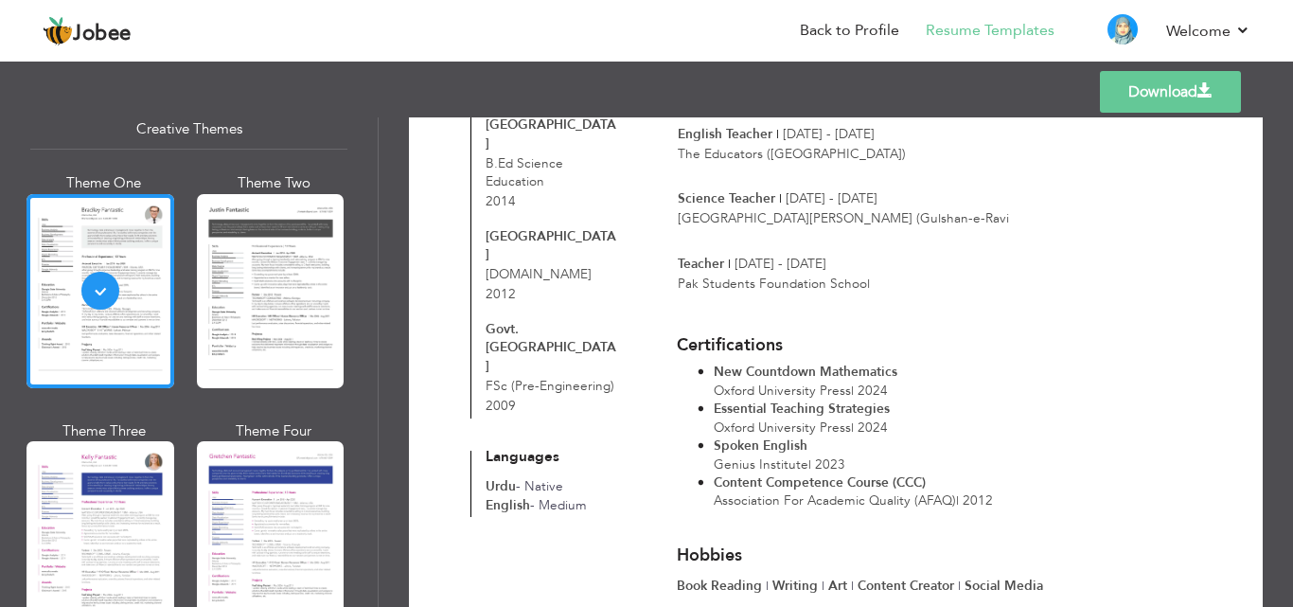
scroll to position [557, 0]
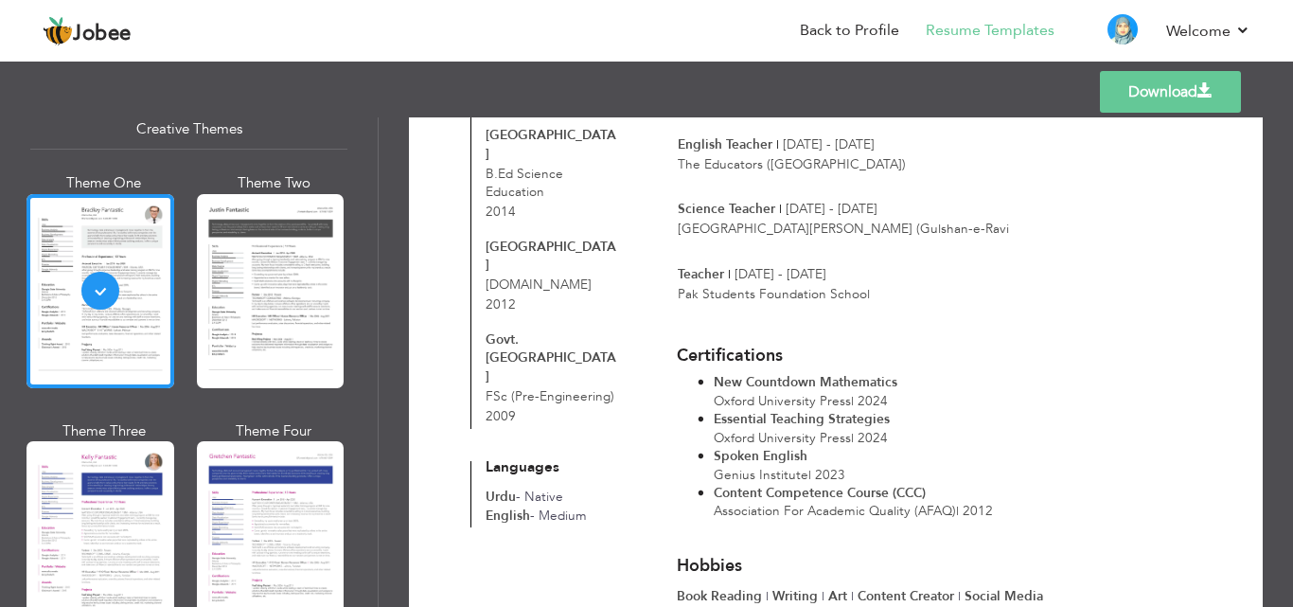
click at [1188, 87] on link "Download" at bounding box center [1170, 92] width 141 height 42
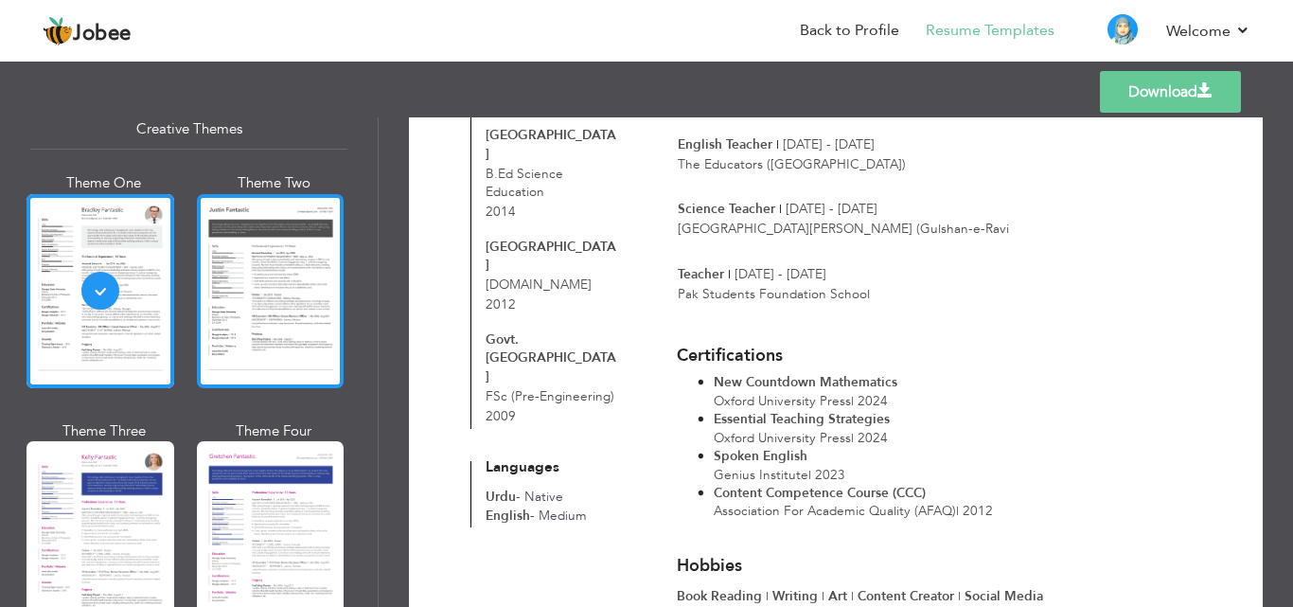
click at [286, 231] on div at bounding box center [271, 291] width 148 height 194
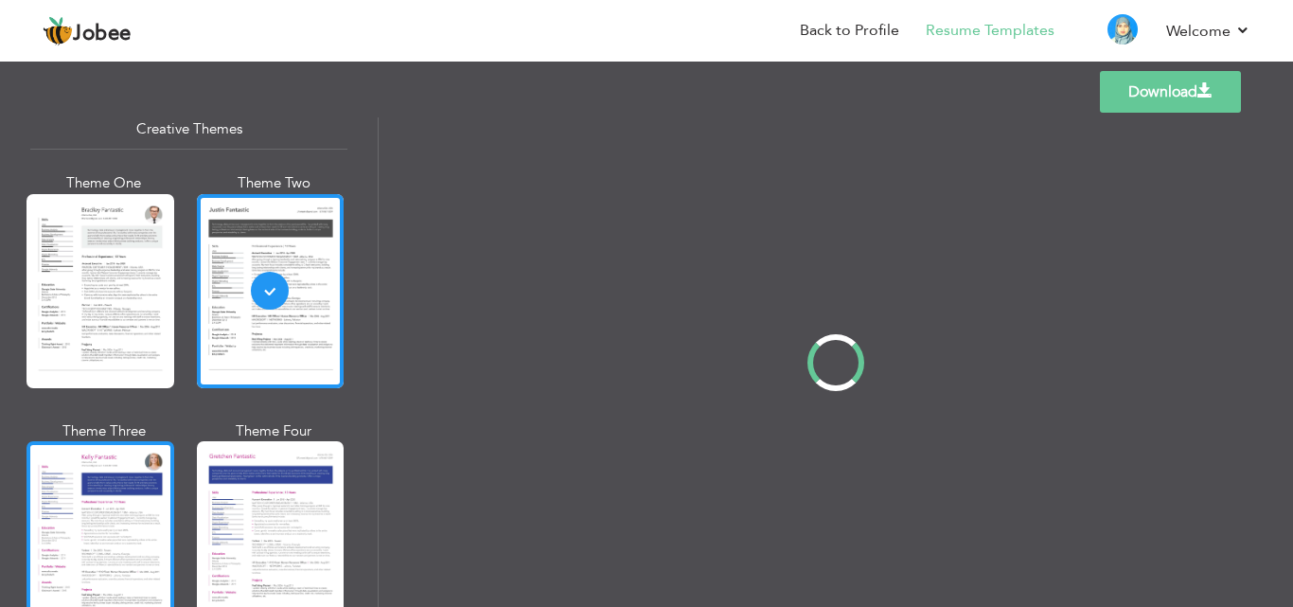
scroll to position [0, 0]
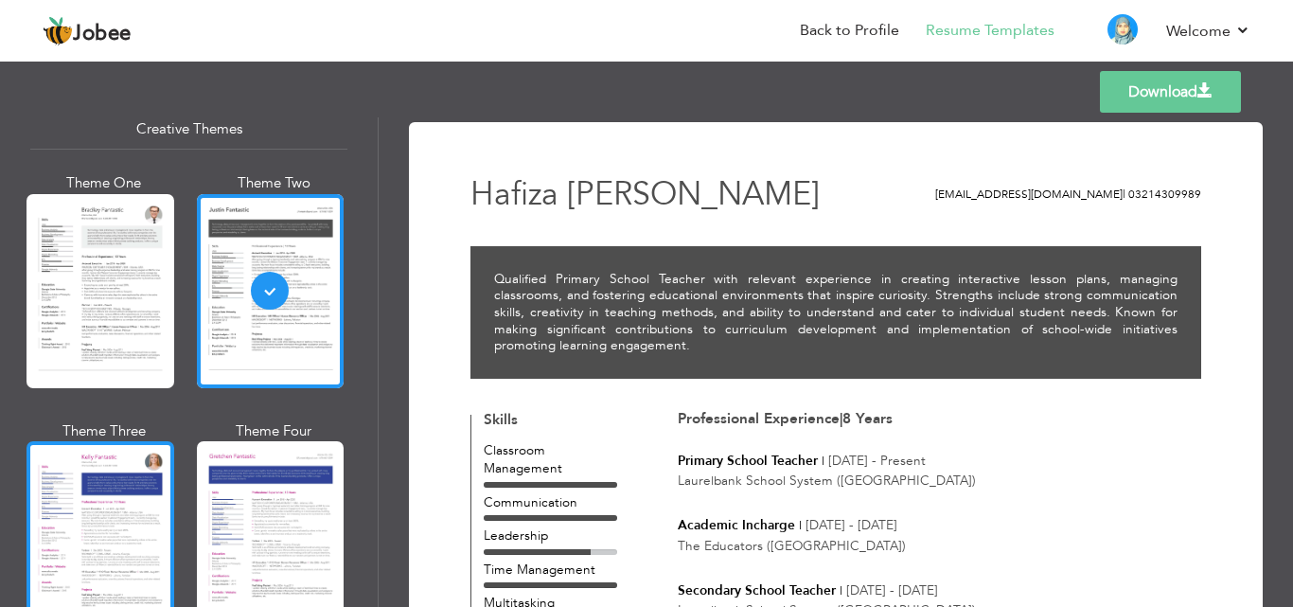
click at [94, 486] on div at bounding box center [100, 538] width 148 height 194
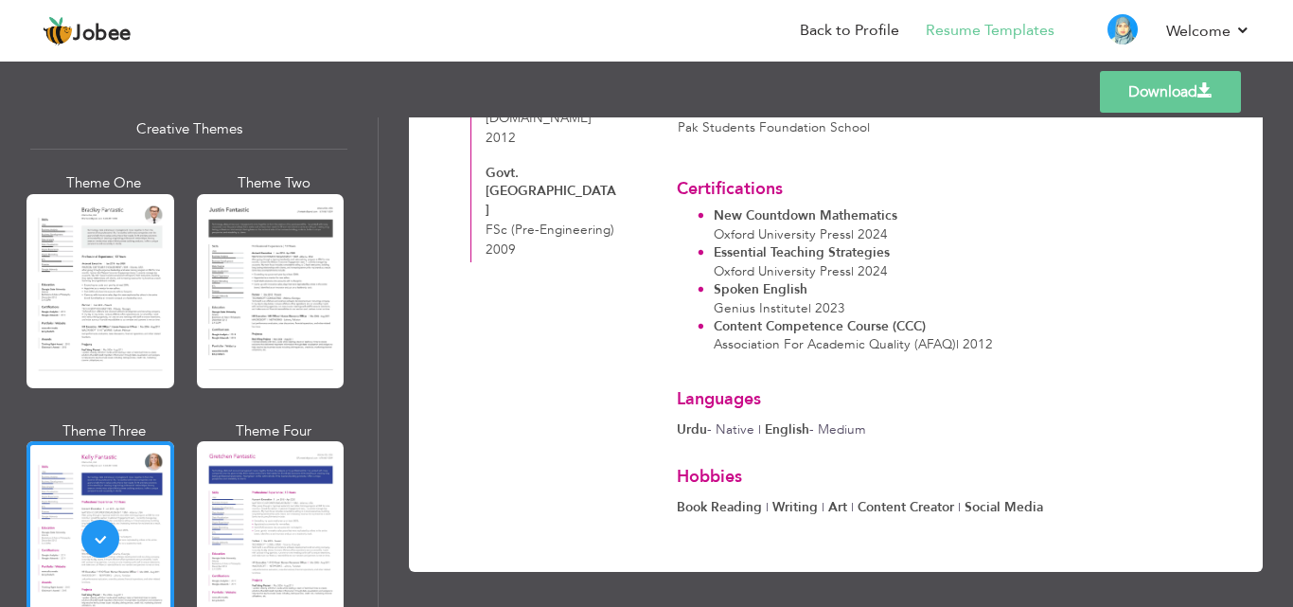
scroll to position [729, 0]
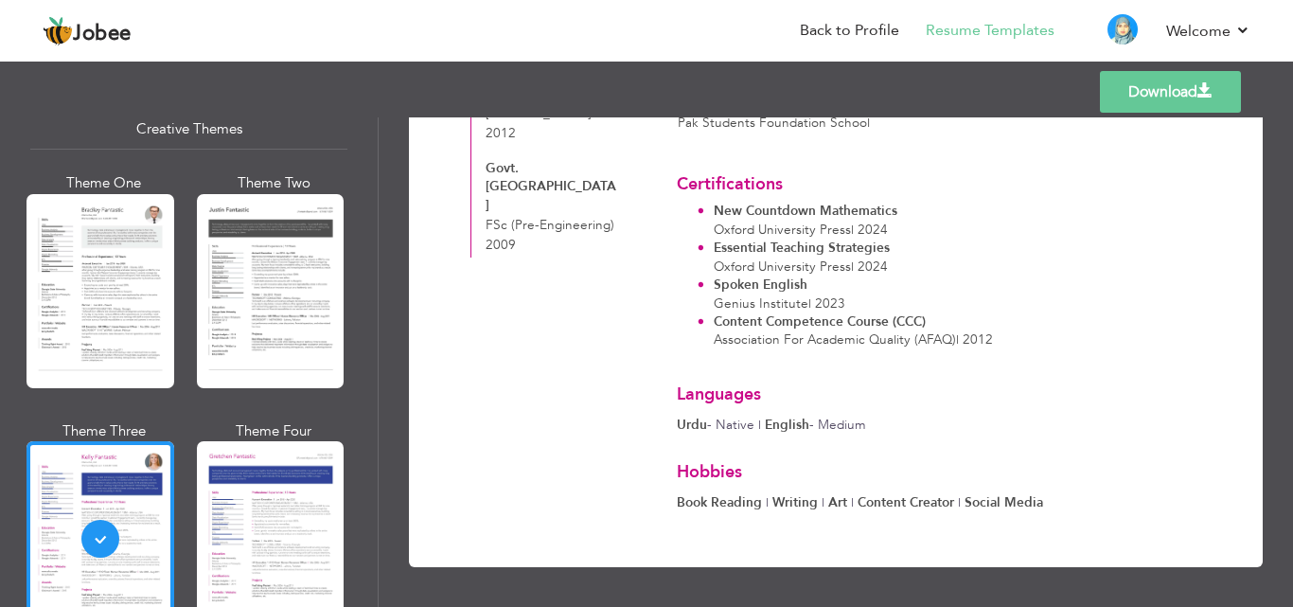
click at [1154, 91] on link "Download" at bounding box center [1170, 92] width 141 height 42
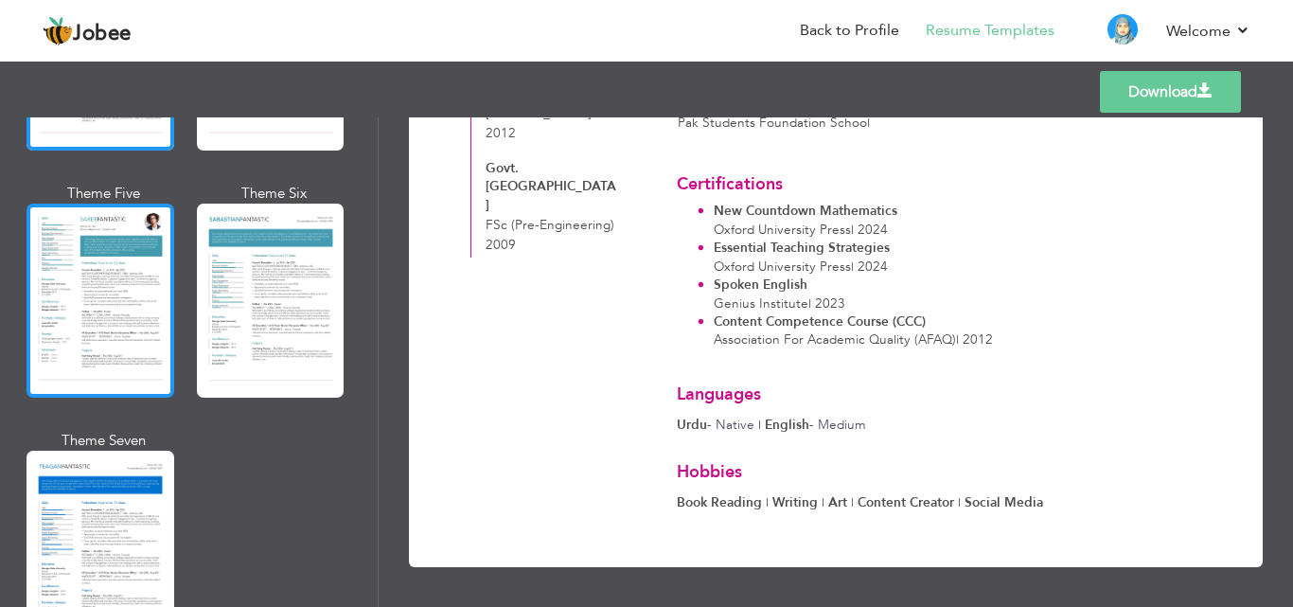
scroll to position [2744, 0]
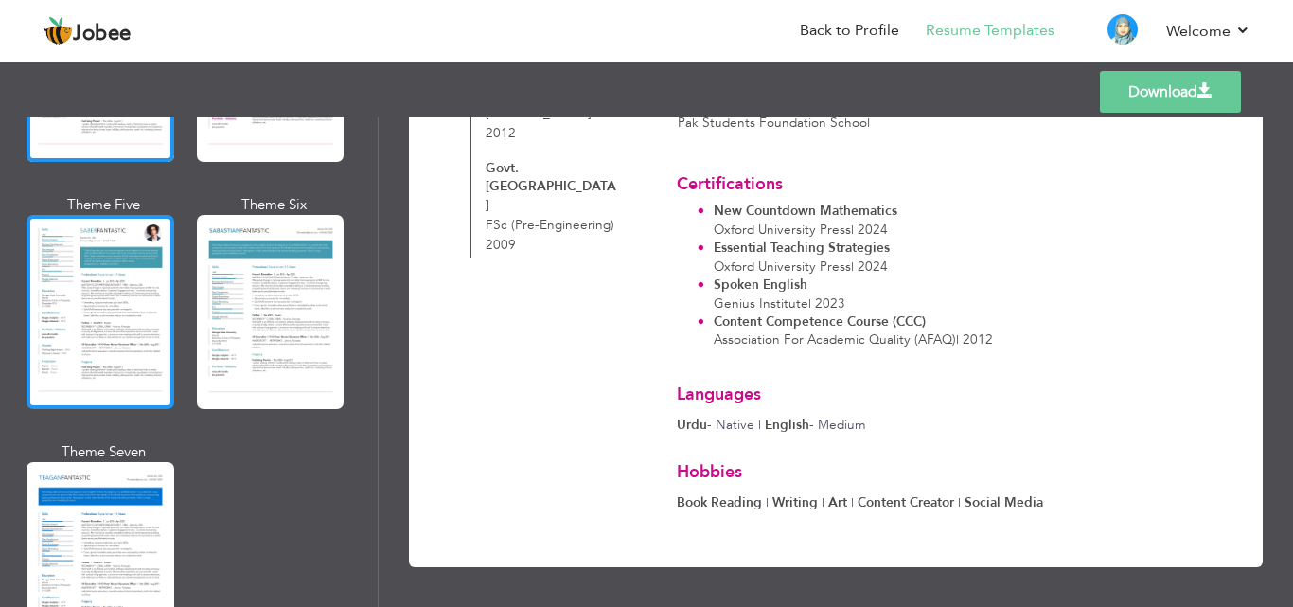
click at [118, 264] on div at bounding box center [100, 312] width 148 height 194
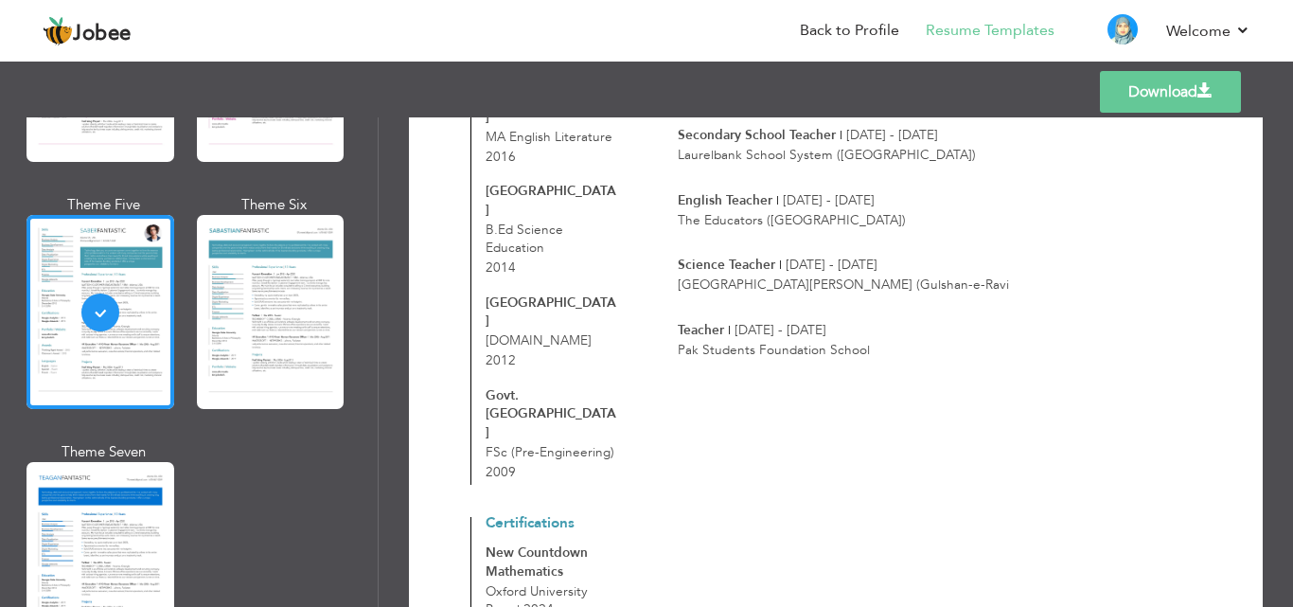
scroll to position [662, 0]
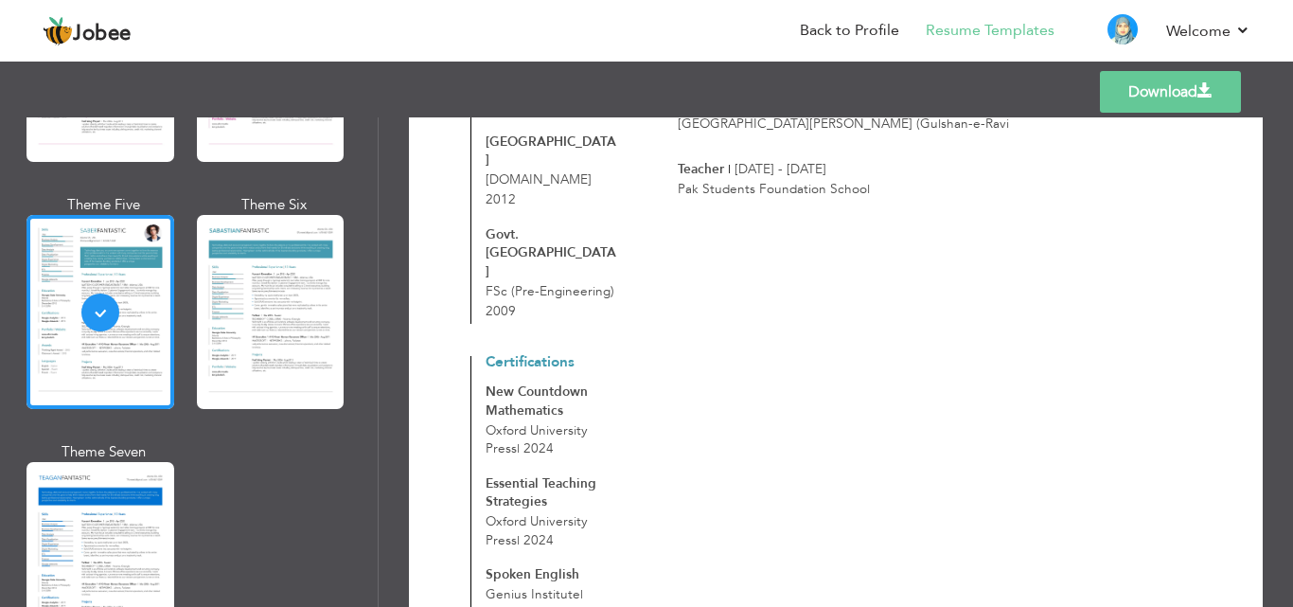
click at [1170, 77] on link "Download" at bounding box center [1170, 92] width 141 height 42
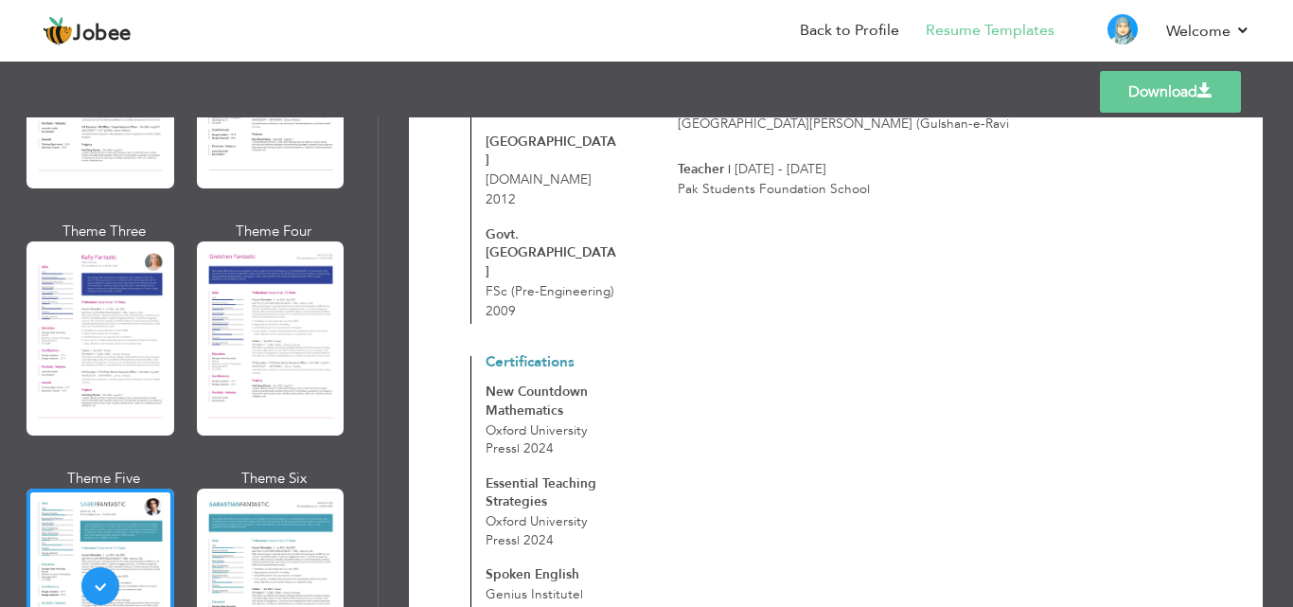
scroll to position [2460, 0]
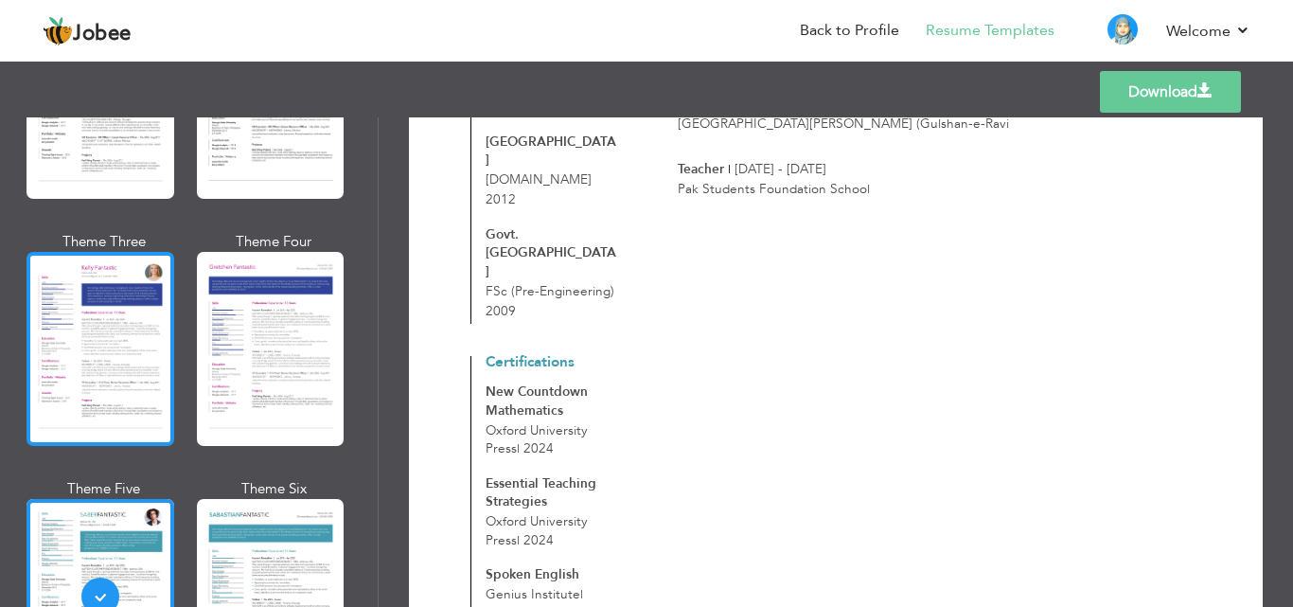
click at [106, 310] on div at bounding box center [100, 349] width 148 height 194
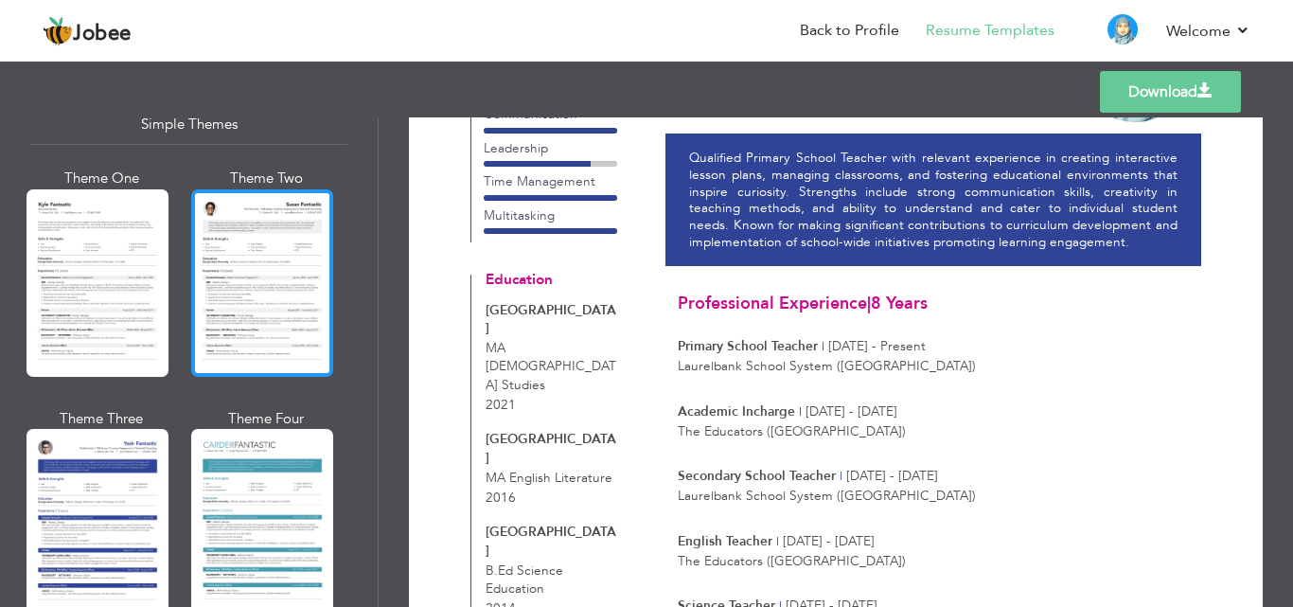
scroll to position [3369, 0]
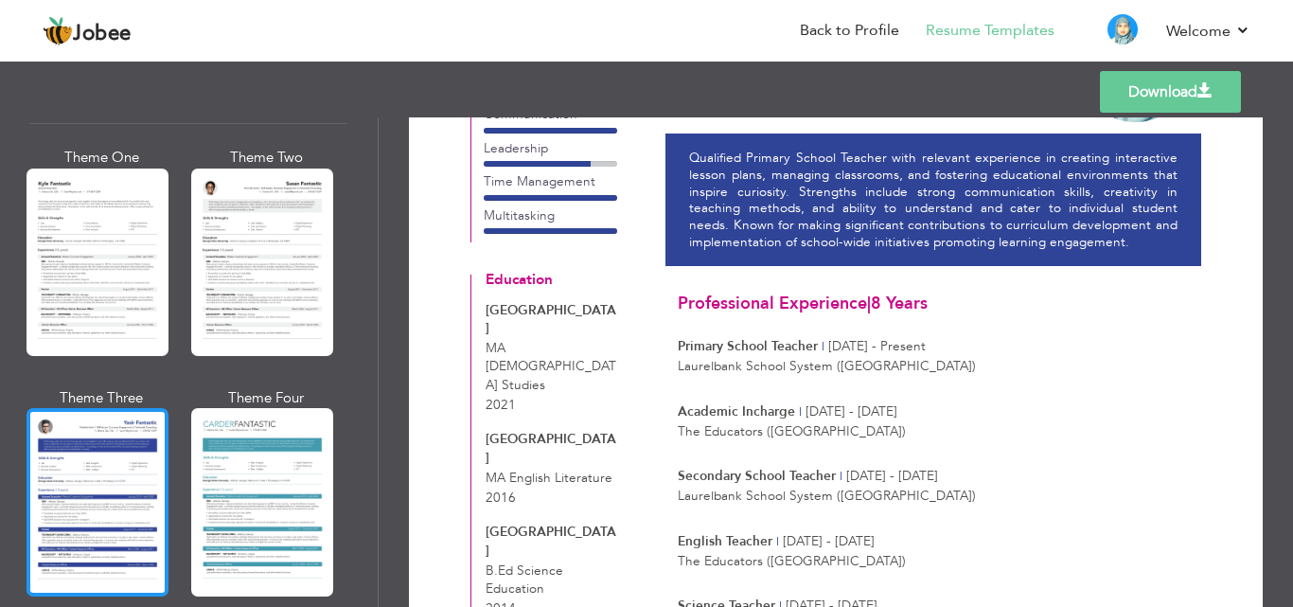
click at [92, 419] on div at bounding box center [97, 501] width 142 height 187
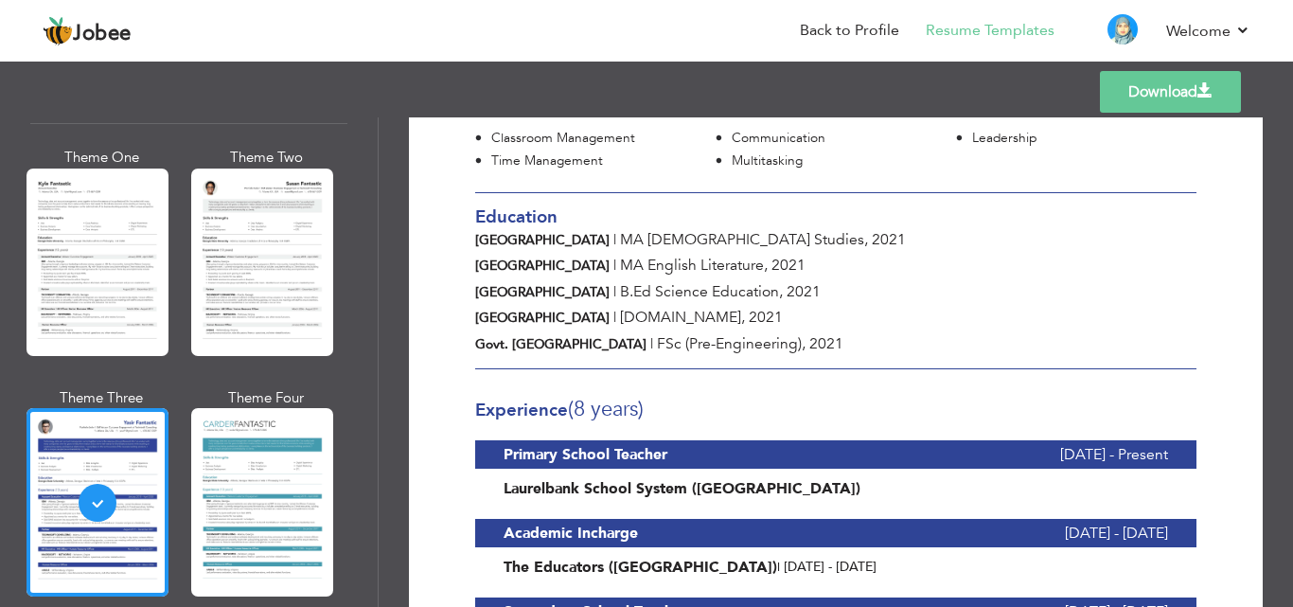
scroll to position [379, 0]
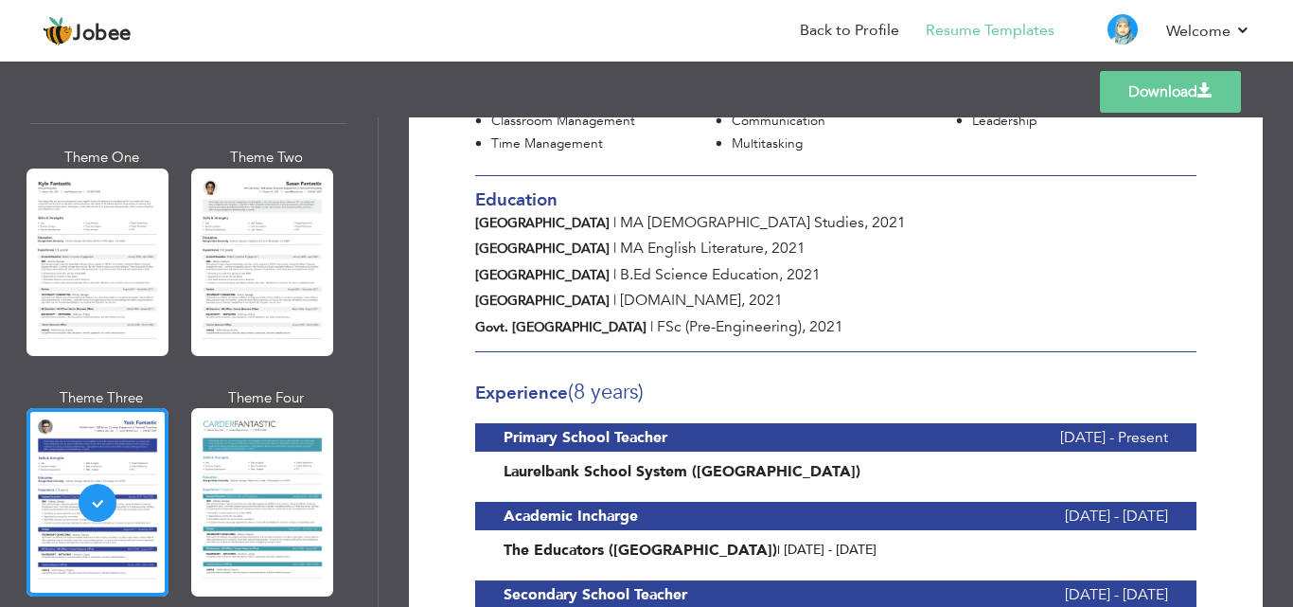
click at [871, 219] on span "2021" at bounding box center [888, 222] width 34 height 21
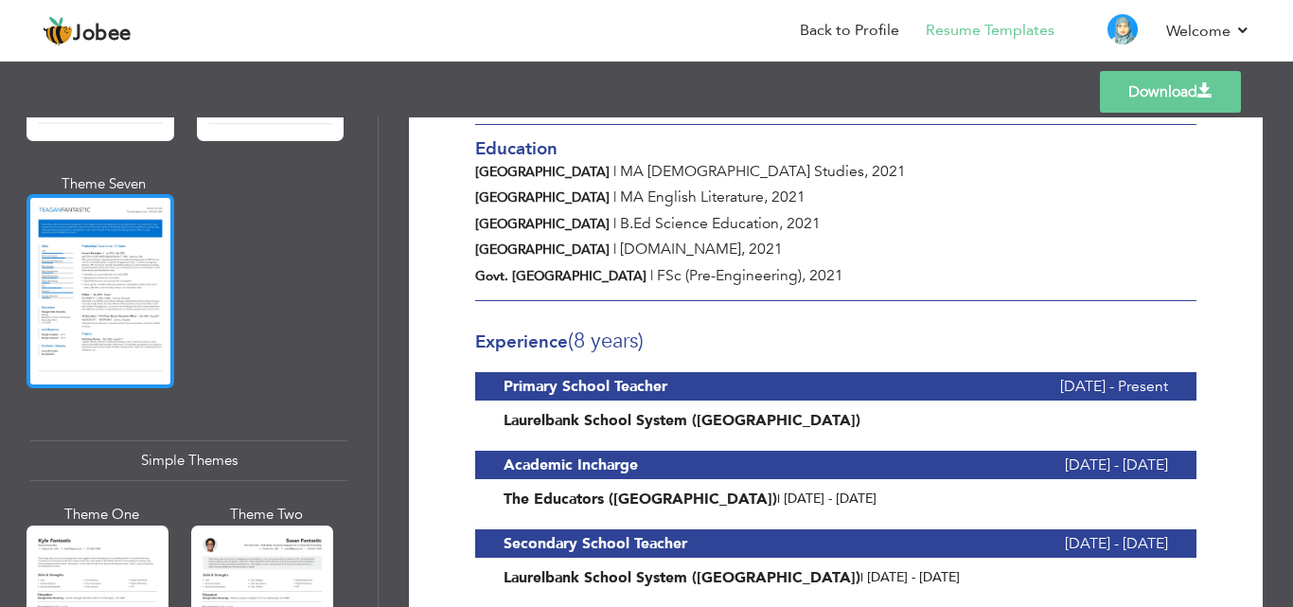
scroll to position [2990, 0]
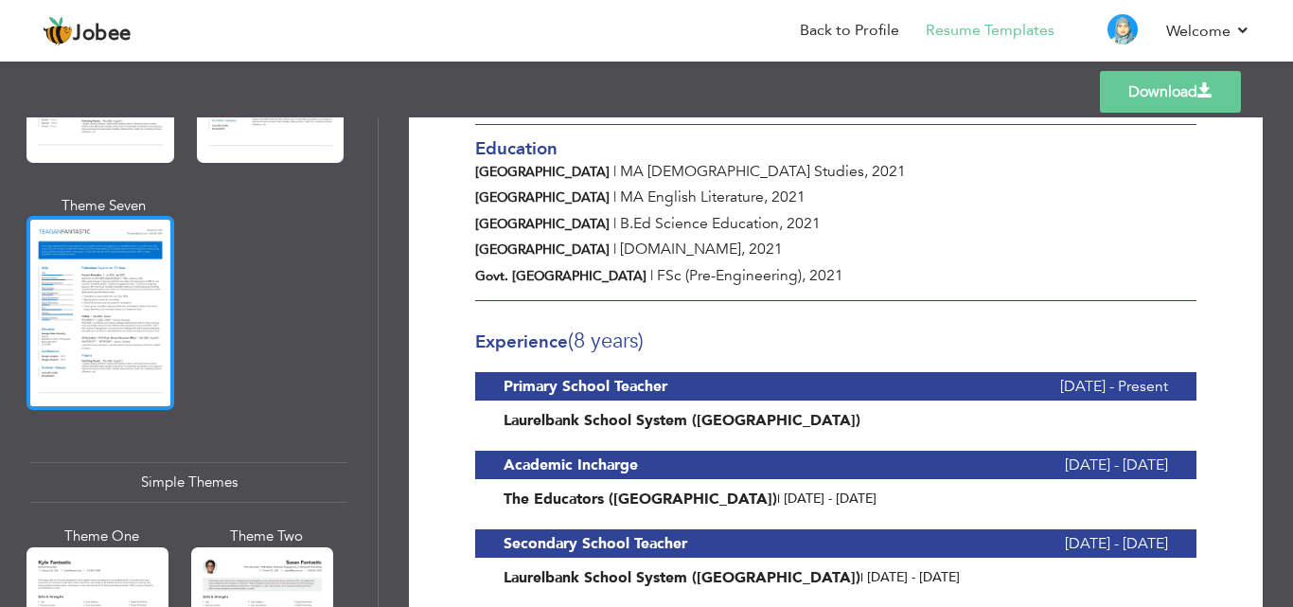
click at [99, 269] on div at bounding box center [100, 313] width 148 height 194
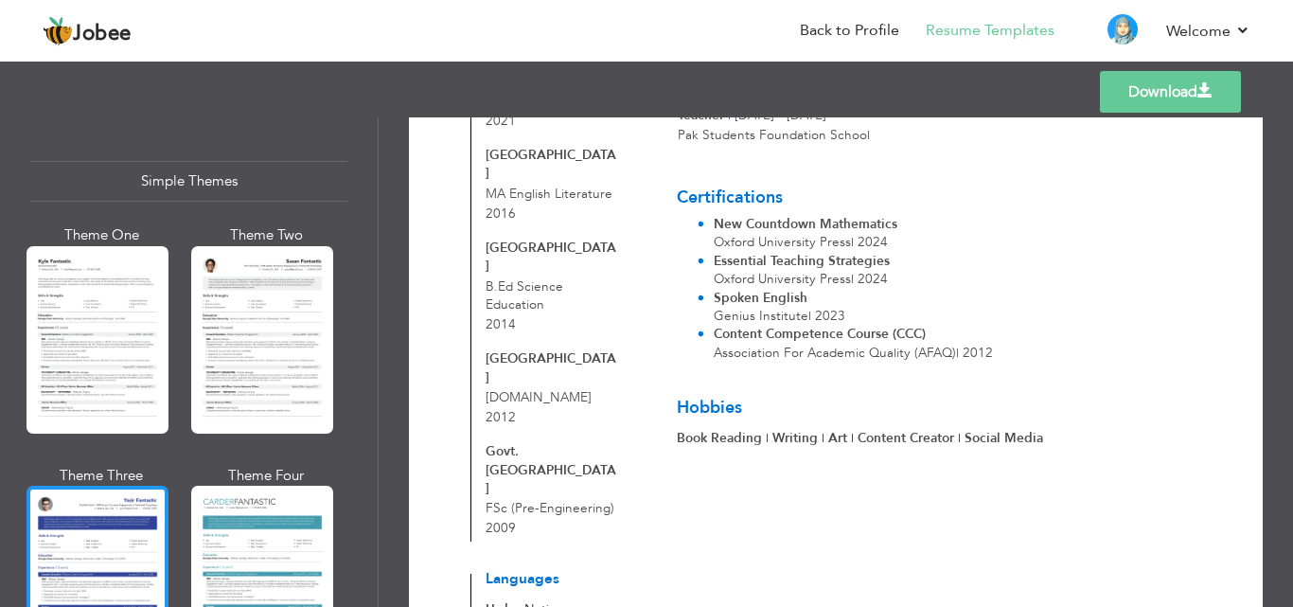
scroll to position [3369, 0]
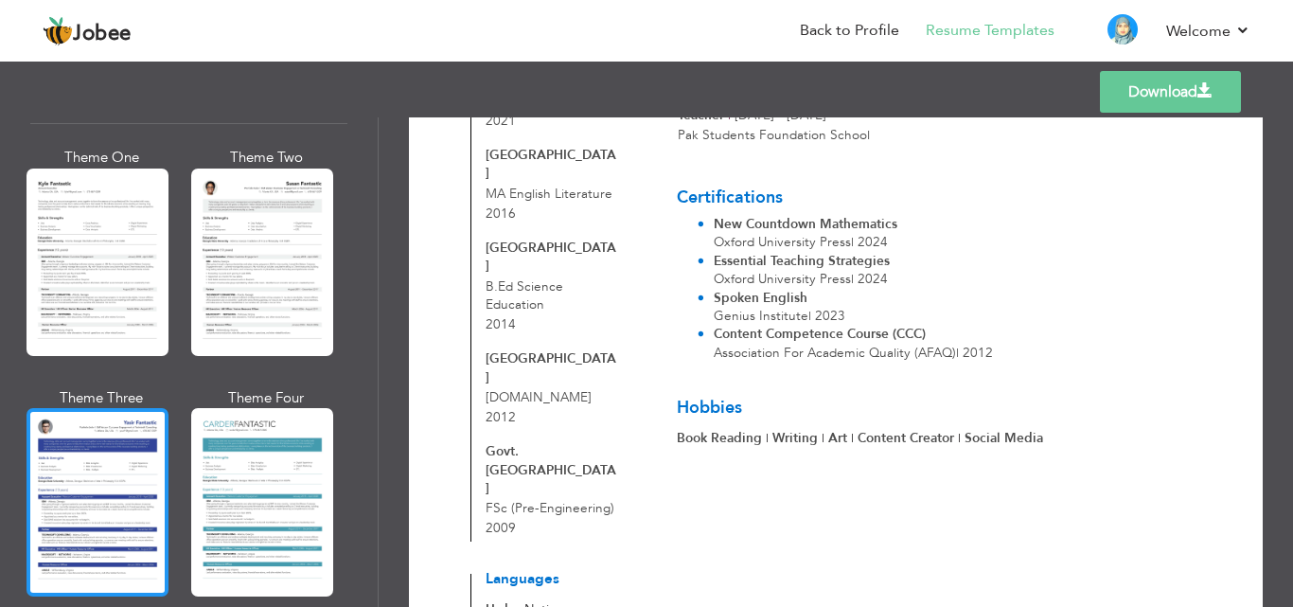
click at [61, 411] on div at bounding box center [97, 501] width 142 height 187
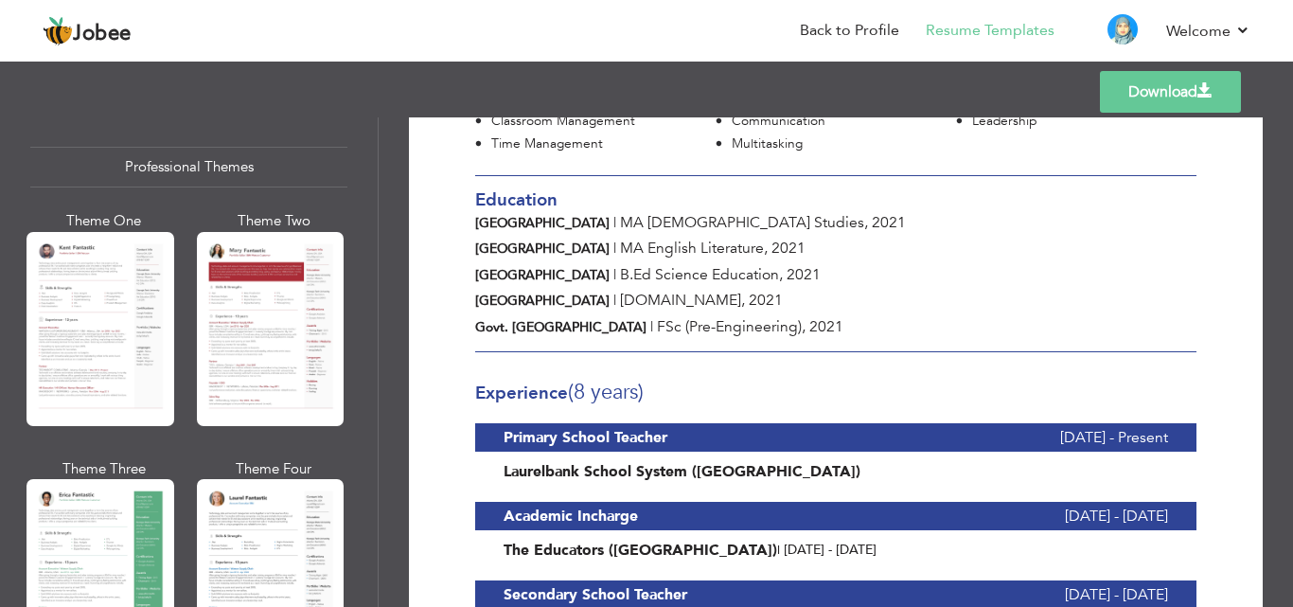
scroll to position [0, 0]
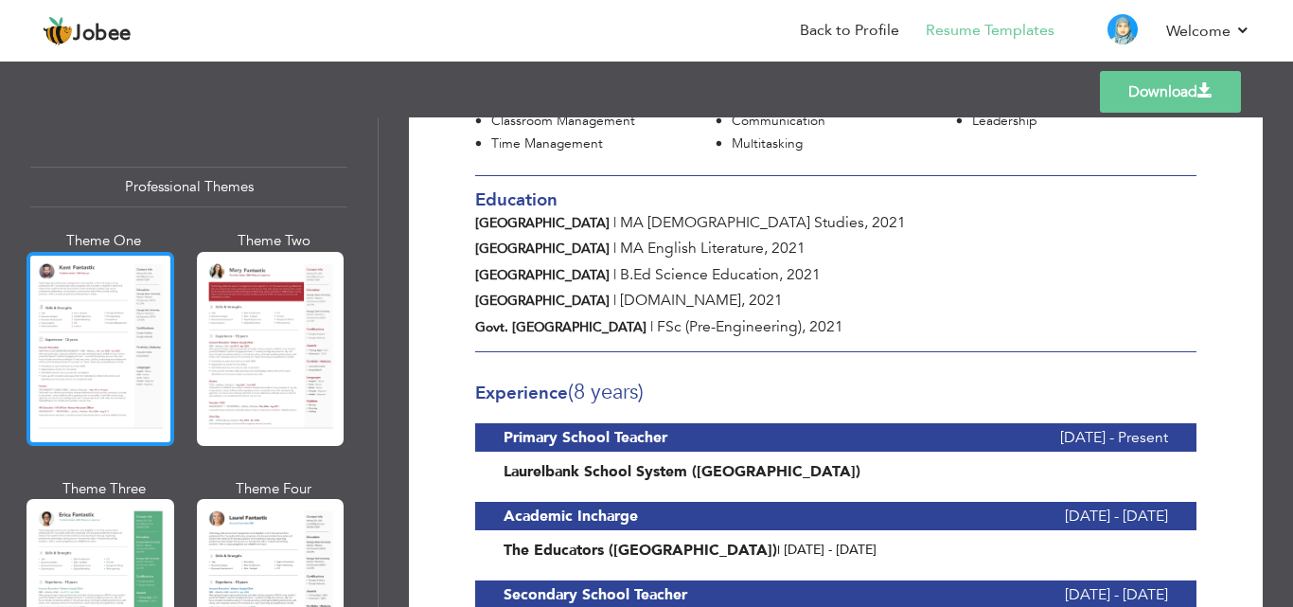
click at [84, 333] on div at bounding box center [100, 349] width 148 height 194
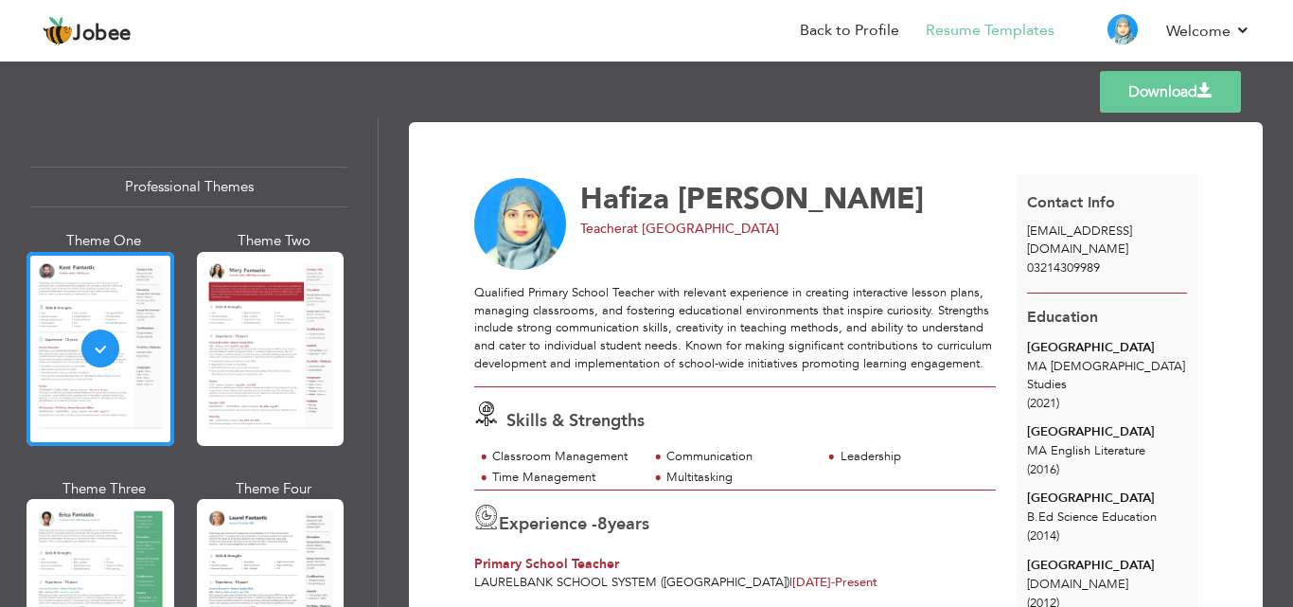
click at [1171, 91] on link "Download" at bounding box center [1170, 92] width 141 height 42
